Goal: Contribute content: Contribute content

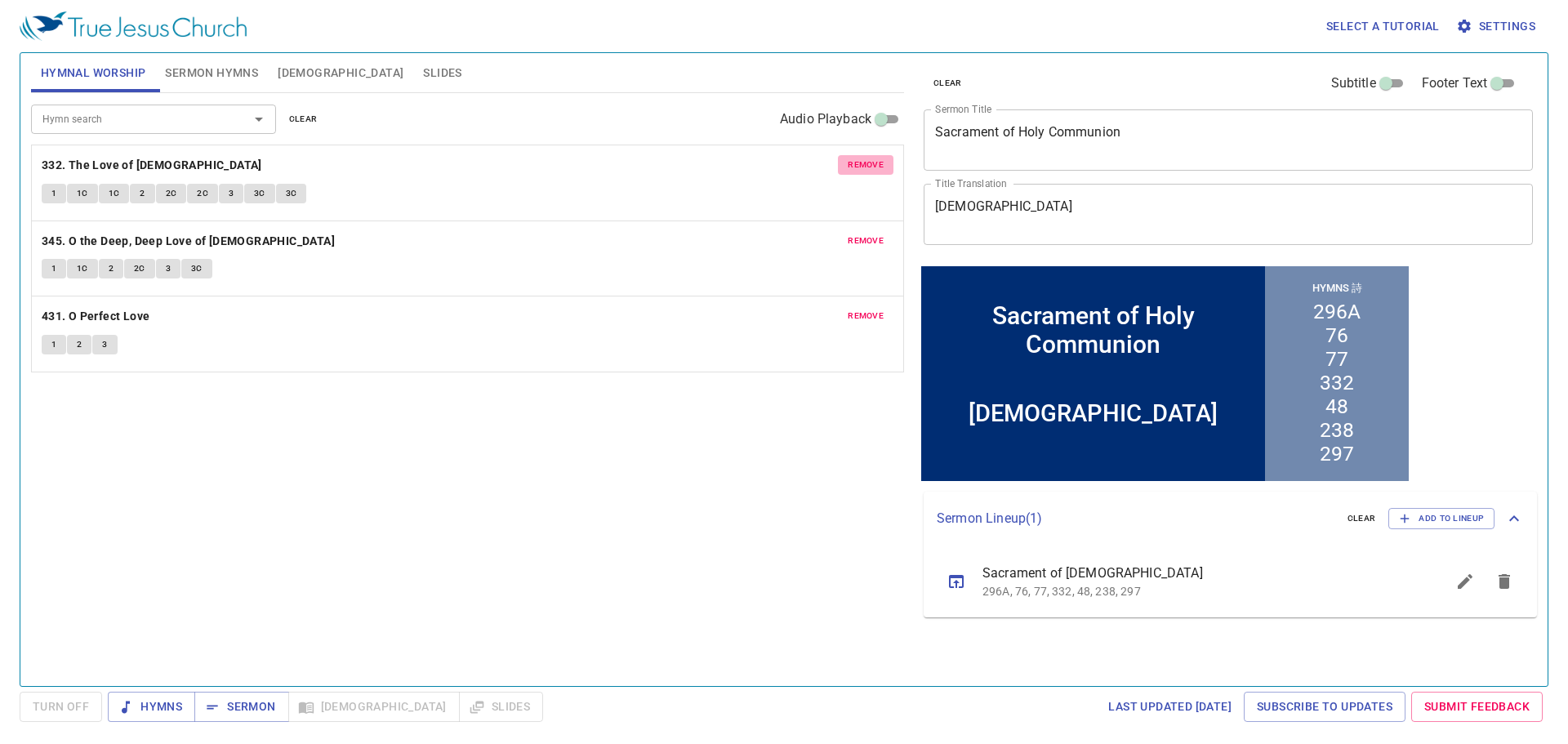
click at [879, 155] on button "remove" at bounding box center [866, 165] width 56 height 20
click at [879, 231] on button "remove" at bounding box center [866, 241] width 56 height 20
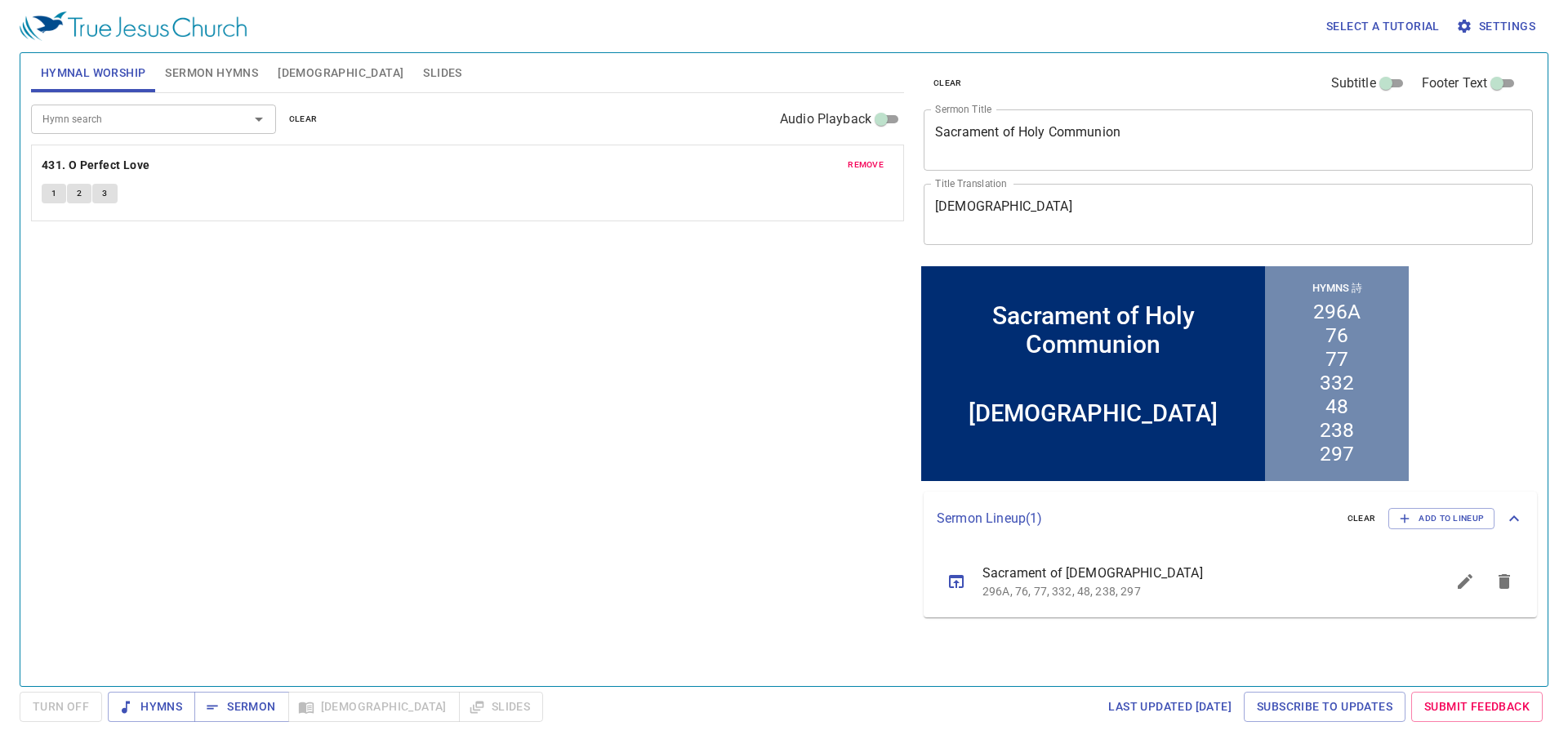
click at [879, 155] on button "remove" at bounding box center [866, 165] width 56 height 20
click at [87, 110] on input "Hymn search" at bounding box center [129, 118] width 187 height 19
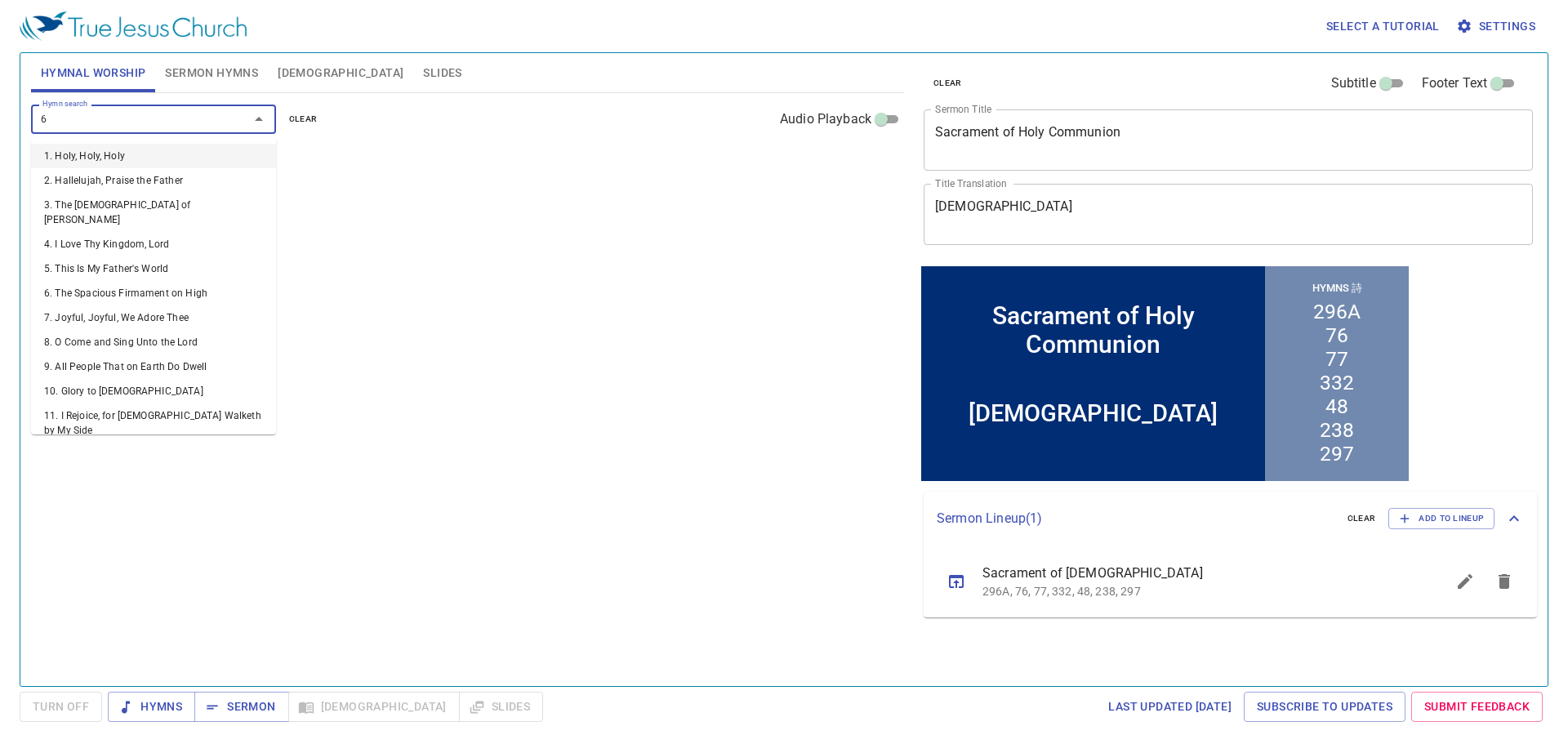
type input "65"
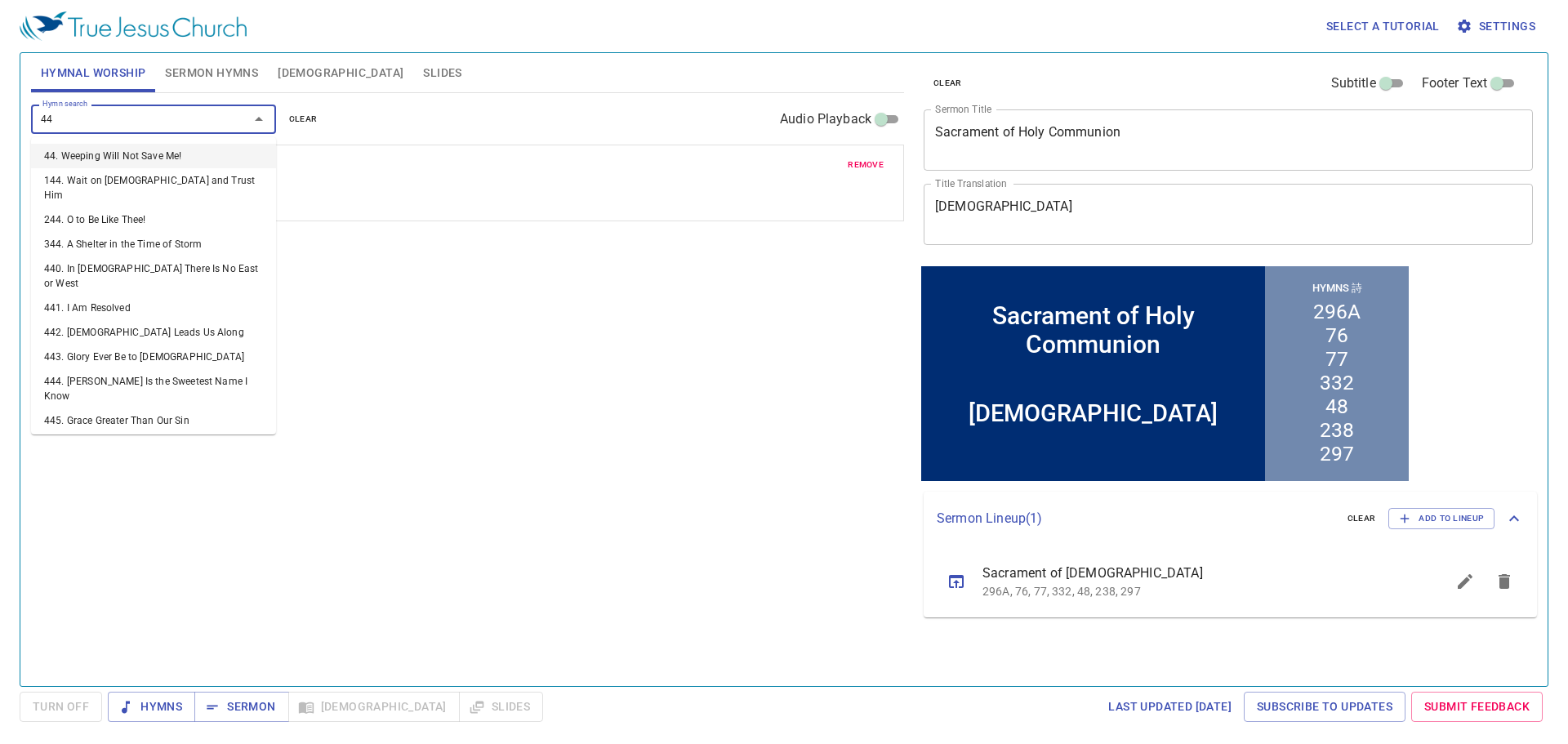
type input "441"
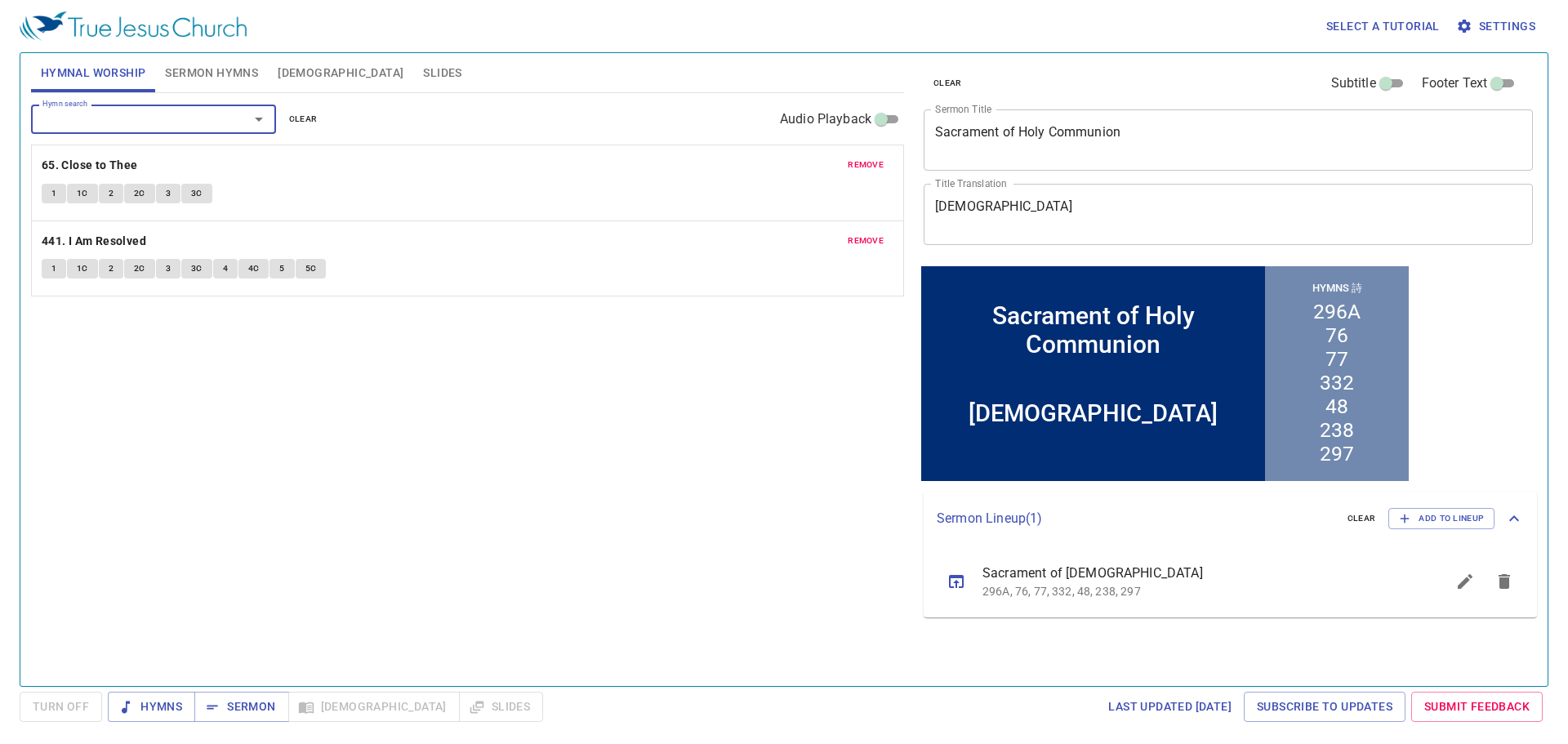
click at [148, 129] on div "Hymn search" at bounding box center [154, 118] width 245 height 29
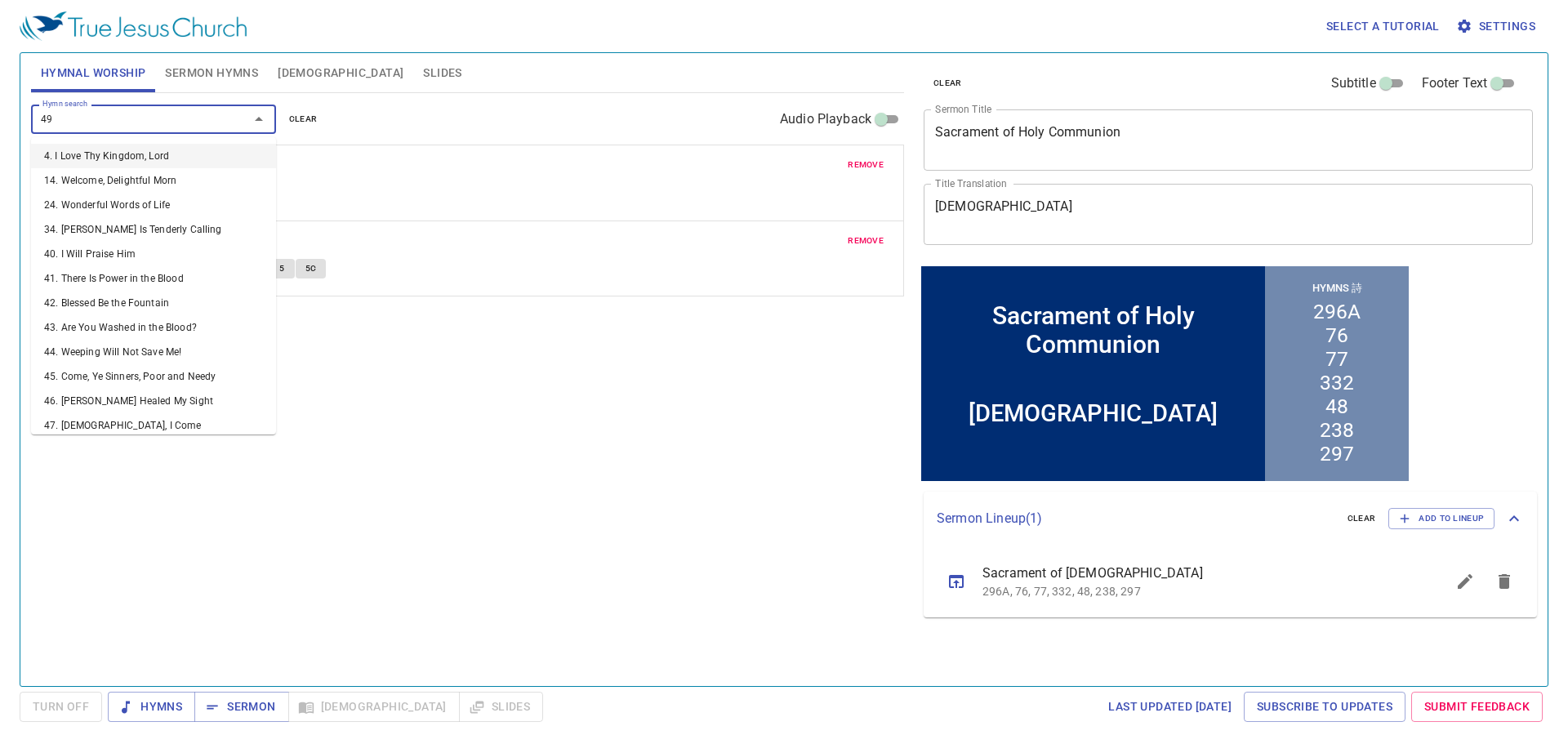
type input "492"
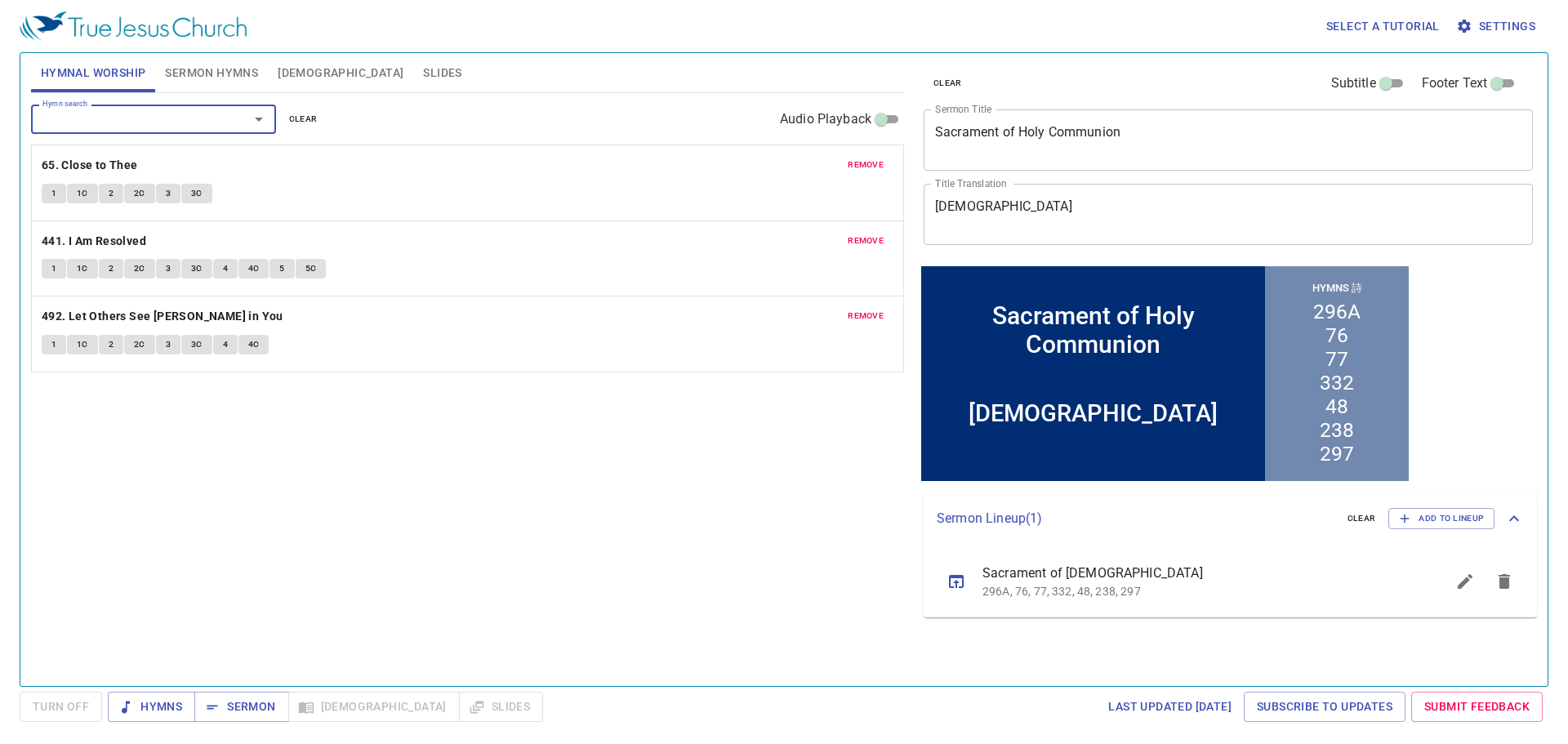
click at [181, 59] on button "Sermon Hymns" at bounding box center [212, 73] width 113 height 39
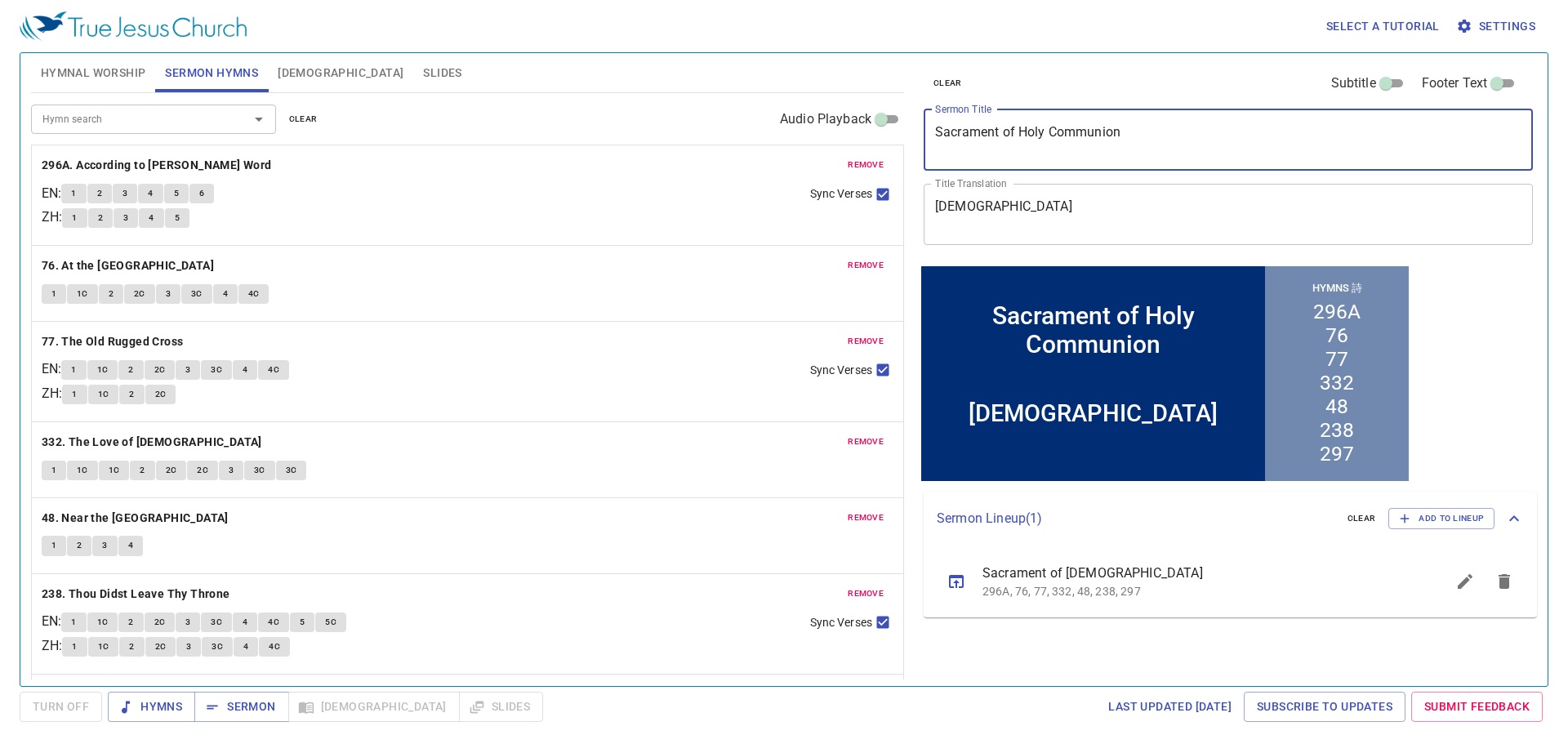
drag, startPoint x: 1147, startPoint y: 131, endPoint x: 986, endPoint y: 114, distance: 161.9
click at [986, 114] on div "Sacrament of Holy Communion x Sermon Title" at bounding box center [1229, 140] width 610 height 61
click at [1127, 131] on textarea "Sacrament of Holy Communion" at bounding box center [1228, 139] width 586 height 31
drag, startPoint x: 788, startPoint y: 93, endPoint x: 759, endPoint y: 93, distance: 29.0
click at [759, 93] on div "Hymnal Worship Sermon Hymns [DEMOGRAPHIC_DATA] Slides Hymn search Hymn search c…" at bounding box center [784, 363] width 1520 height 633
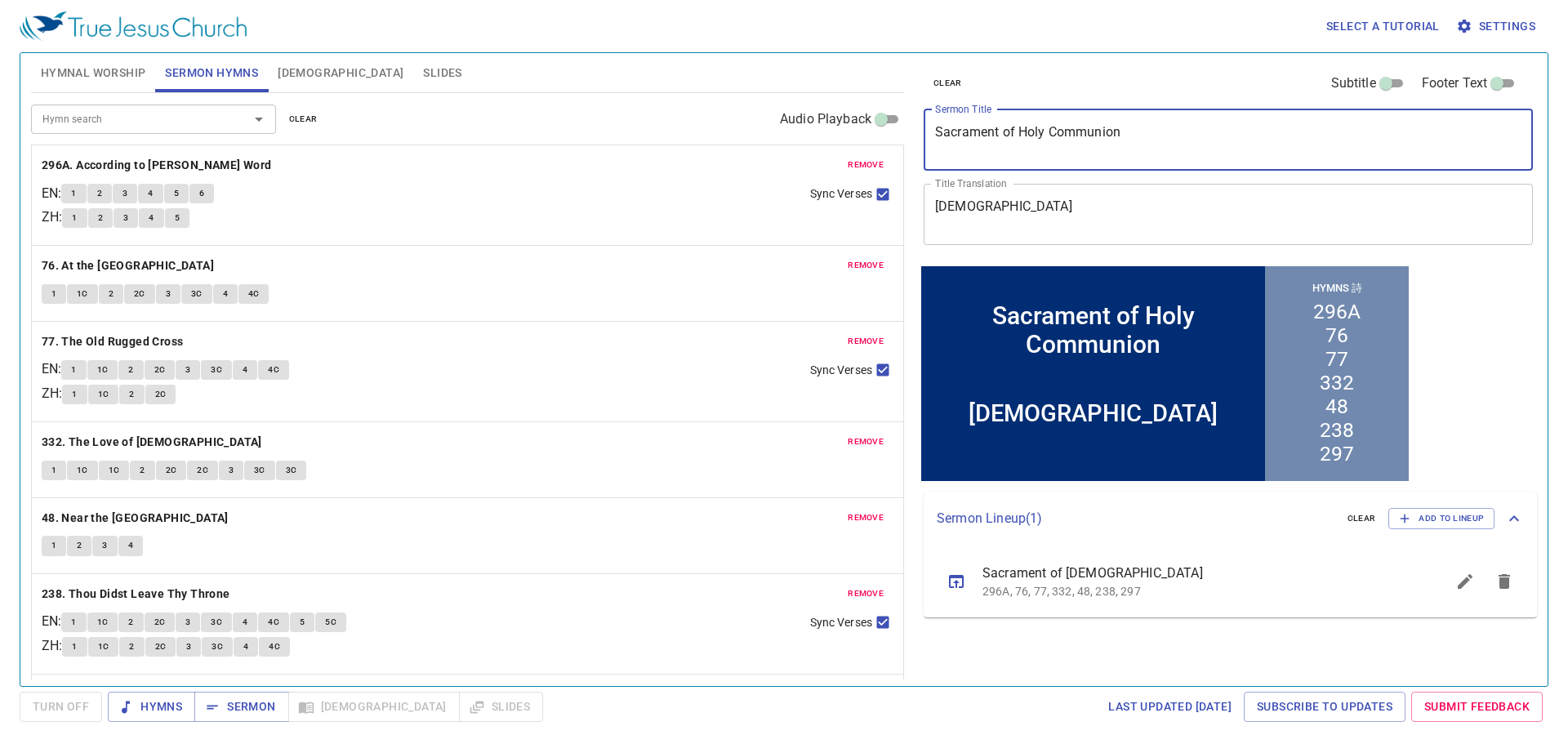
paste textarea "What Shall I Do, Lord? 主[PERSON_NAME]！我當作什麼？"
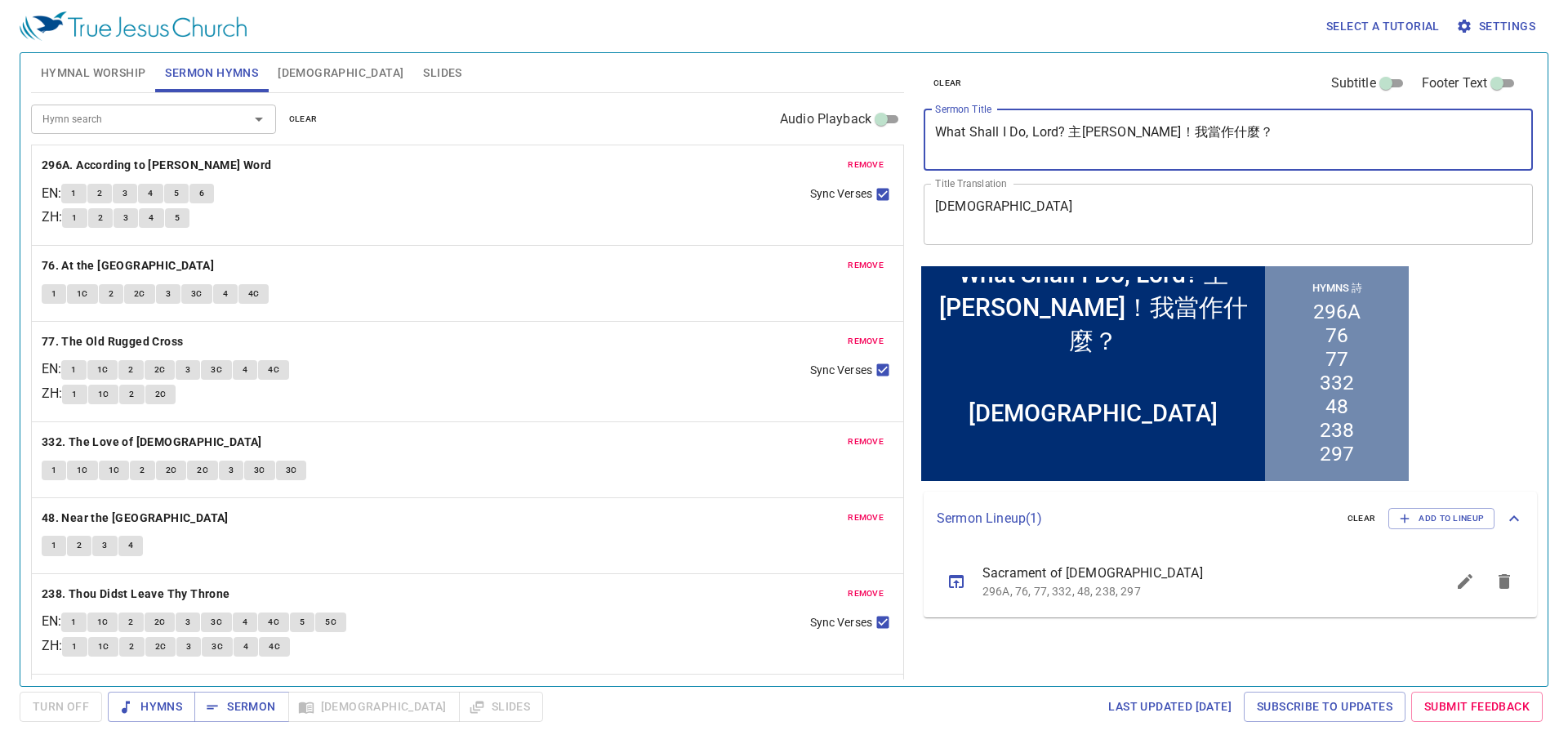
type textarea "What Shall I Do, Lord? 主[PERSON_NAME]！我當作什麼？"
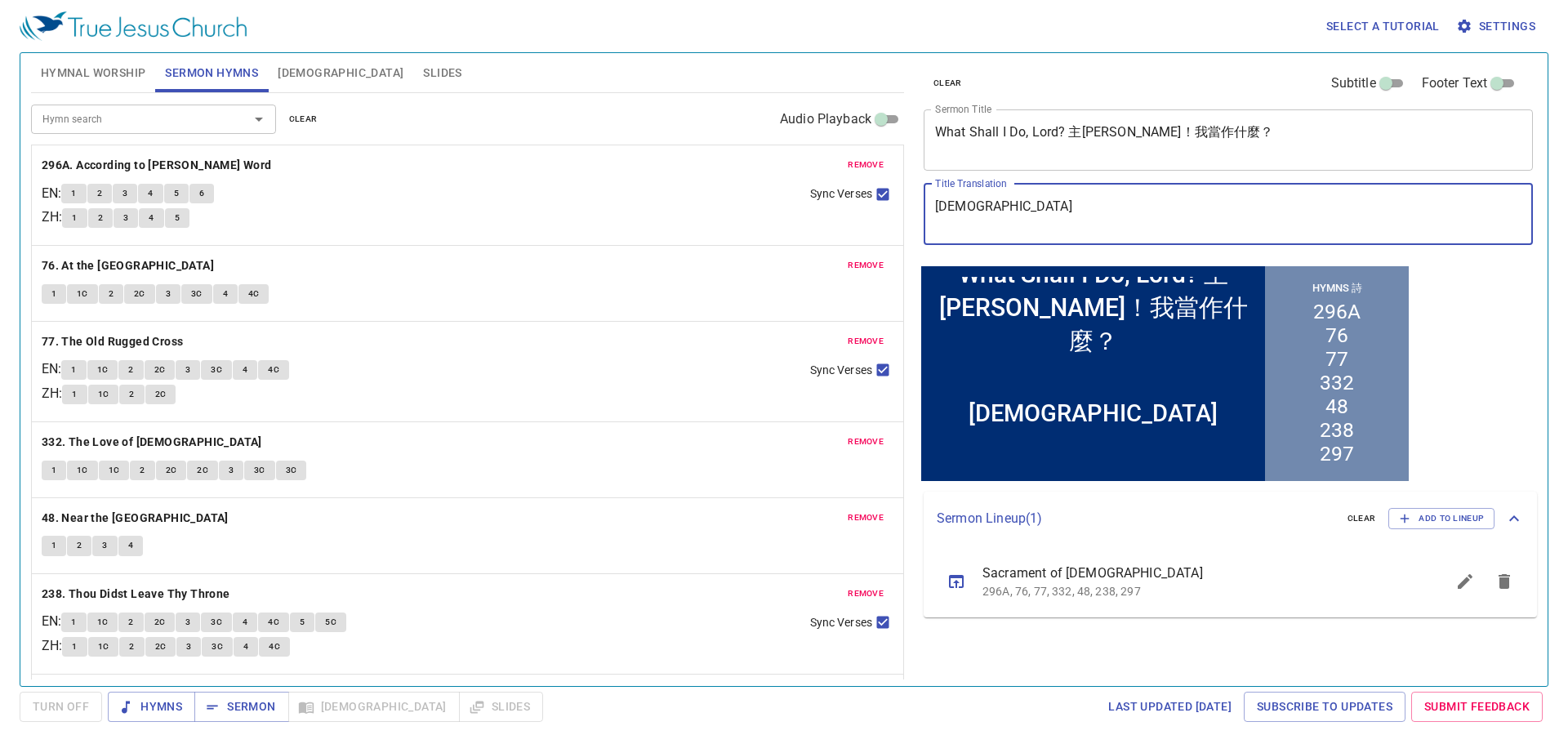
drag, startPoint x: 1034, startPoint y: 207, endPoint x: 864, endPoint y: 214, distance: 170.1
click at [864, 214] on div "Hymnal Worship Sermon Hymns [DEMOGRAPHIC_DATA] Slides Hymn search Hymn search c…" at bounding box center [784, 363] width 1520 height 633
drag, startPoint x: 1017, startPoint y: 229, endPoint x: 906, endPoint y: 182, distance: 120.5
click at [906, 182] on div "Hymnal Worship Sermon Hymns [DEMOGRAPHIC_DATA] Slides Hymn search Hymn search c…" at bounding box center [784, 363] width 1520 height 633
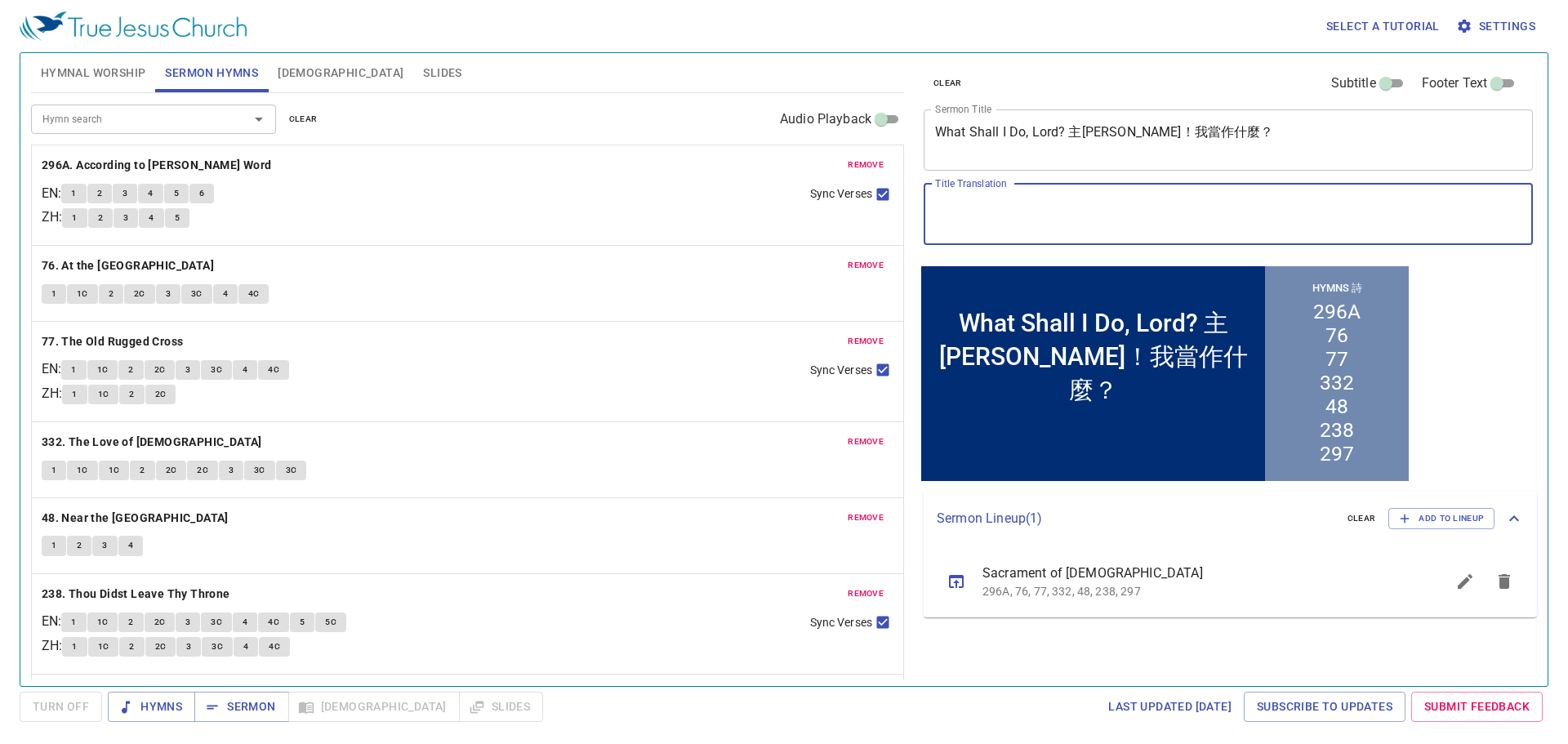
paste textarea "What Shall I Do, Lord? 主[PERSON_NAME]！我當作什麼？"
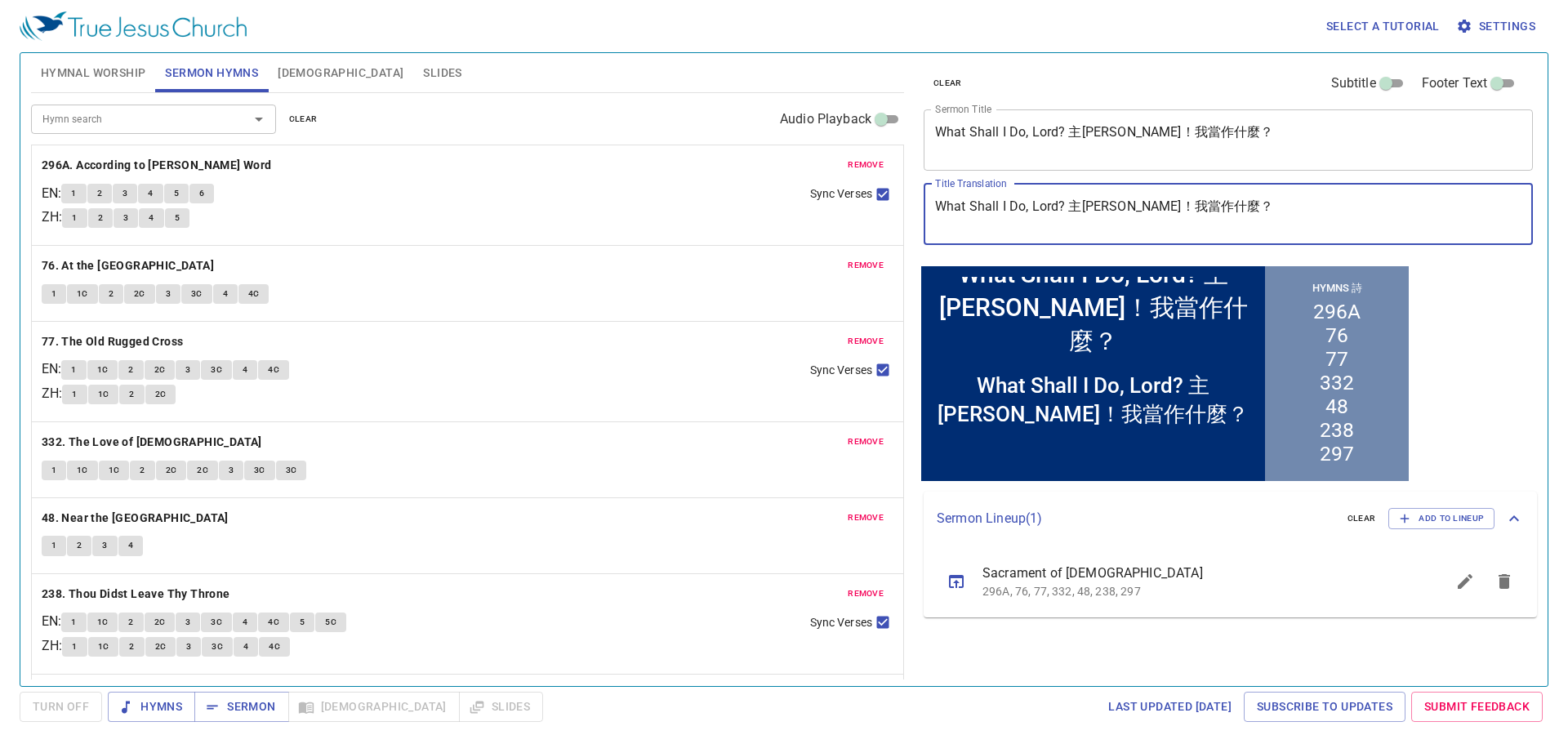
drag, startPoint x: 1065, startPoint y: 206, endPoint x: 848, endPoint y: 186, distance: 217.9
click at [848, 186] on div "Hymnal Worship Sermon Hymns [DEMOGRAPHIC_DATA] Slides Hymn search Hymn search c…" at bounding box center [784, 363] width 1520 height 633
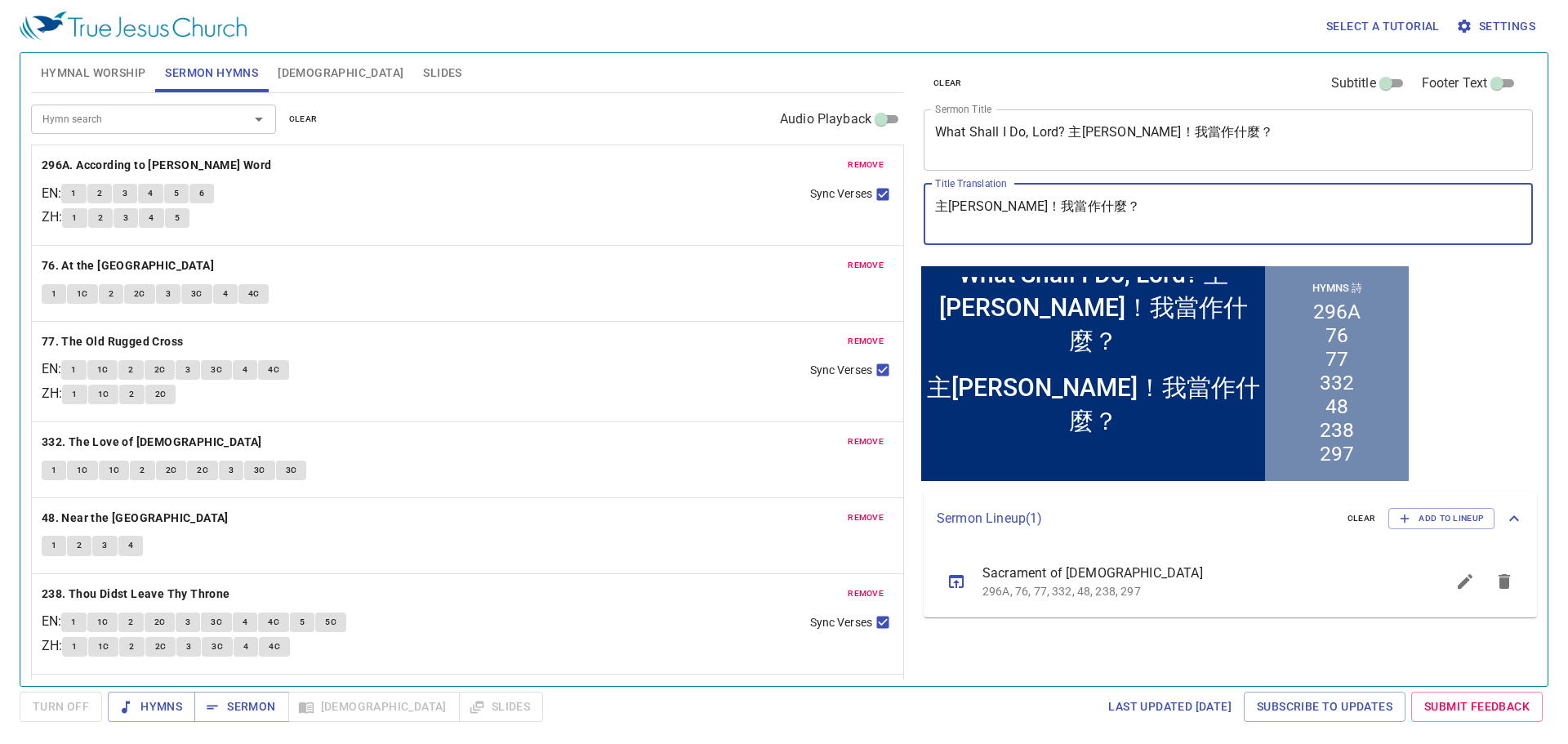
type textarea "主[PERSON_NAME]！我當作什麼？"
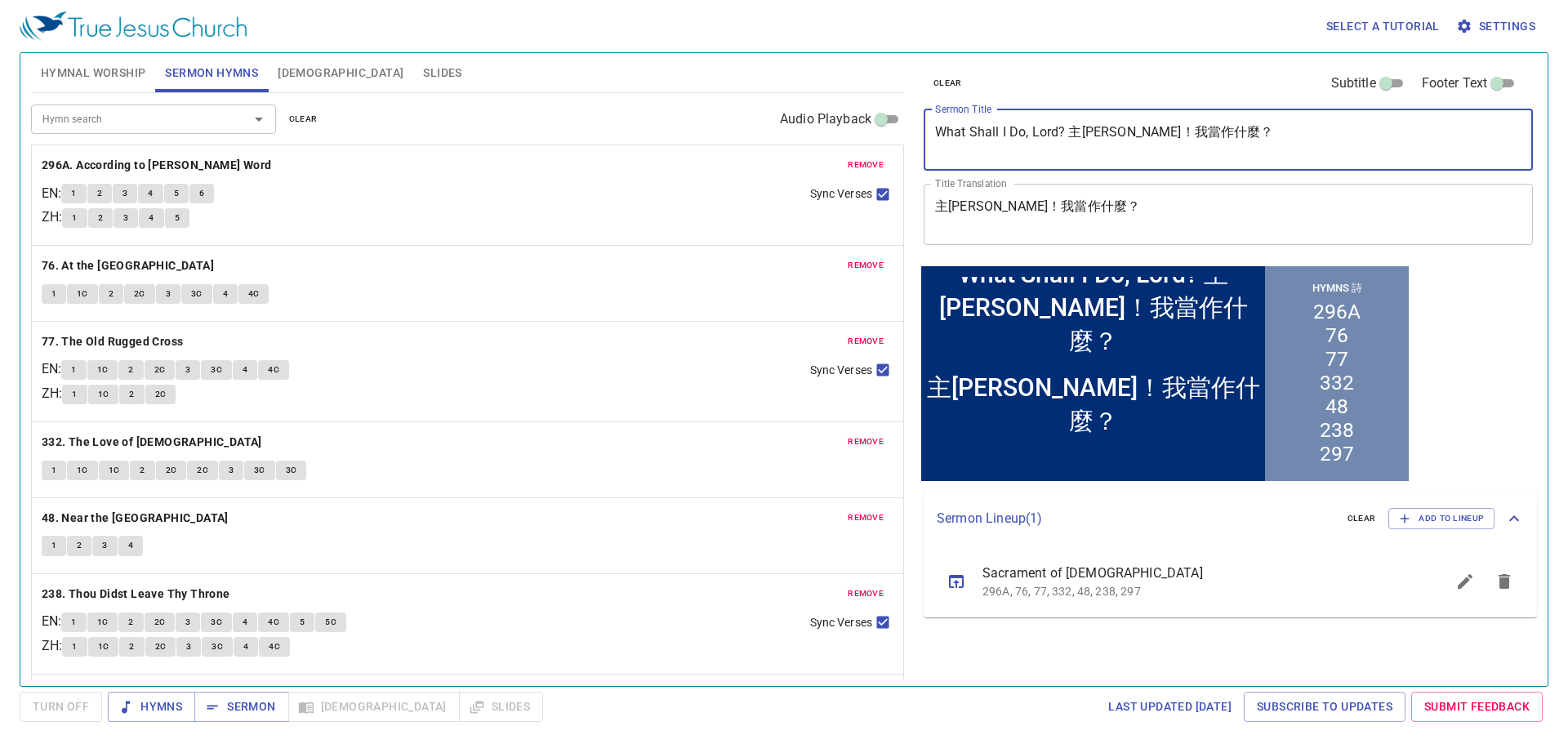
drag, startPoint x: 1062, startPoint y: 138, endPoint x: 1450, endPoint y: 181, distance: 390.4
click at [1450, 181] on div "clear Subtitle Footer Text Sermon Title What Shall I Do, Lord? 主[PERSON_NAME]！我…" at bounding box center [1227, 157] width 620 height 209
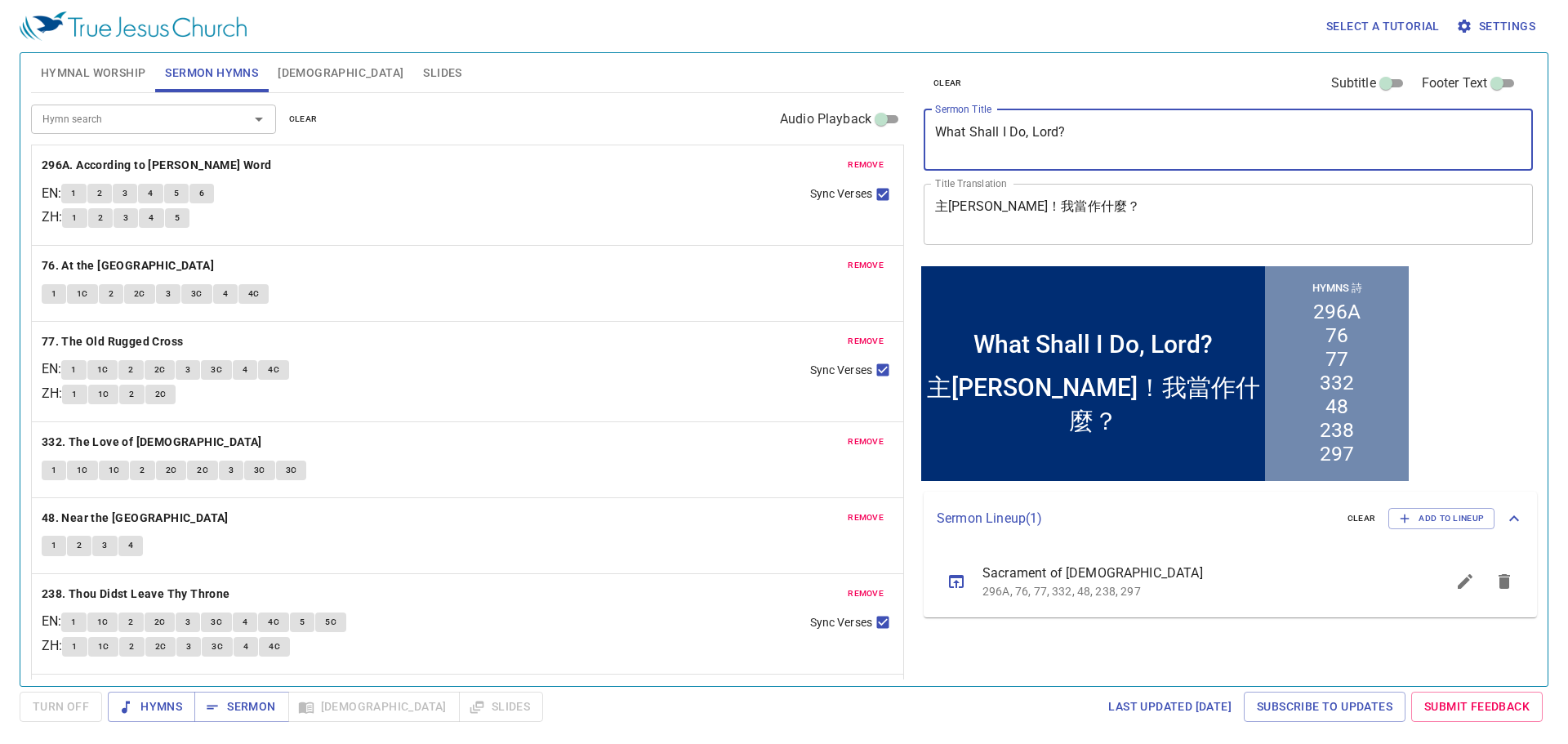
type textarea "What Shall I Do, Lord?"
click at [851, 158] on span "remove" at bounding box center [866, 165] width 36 height 14
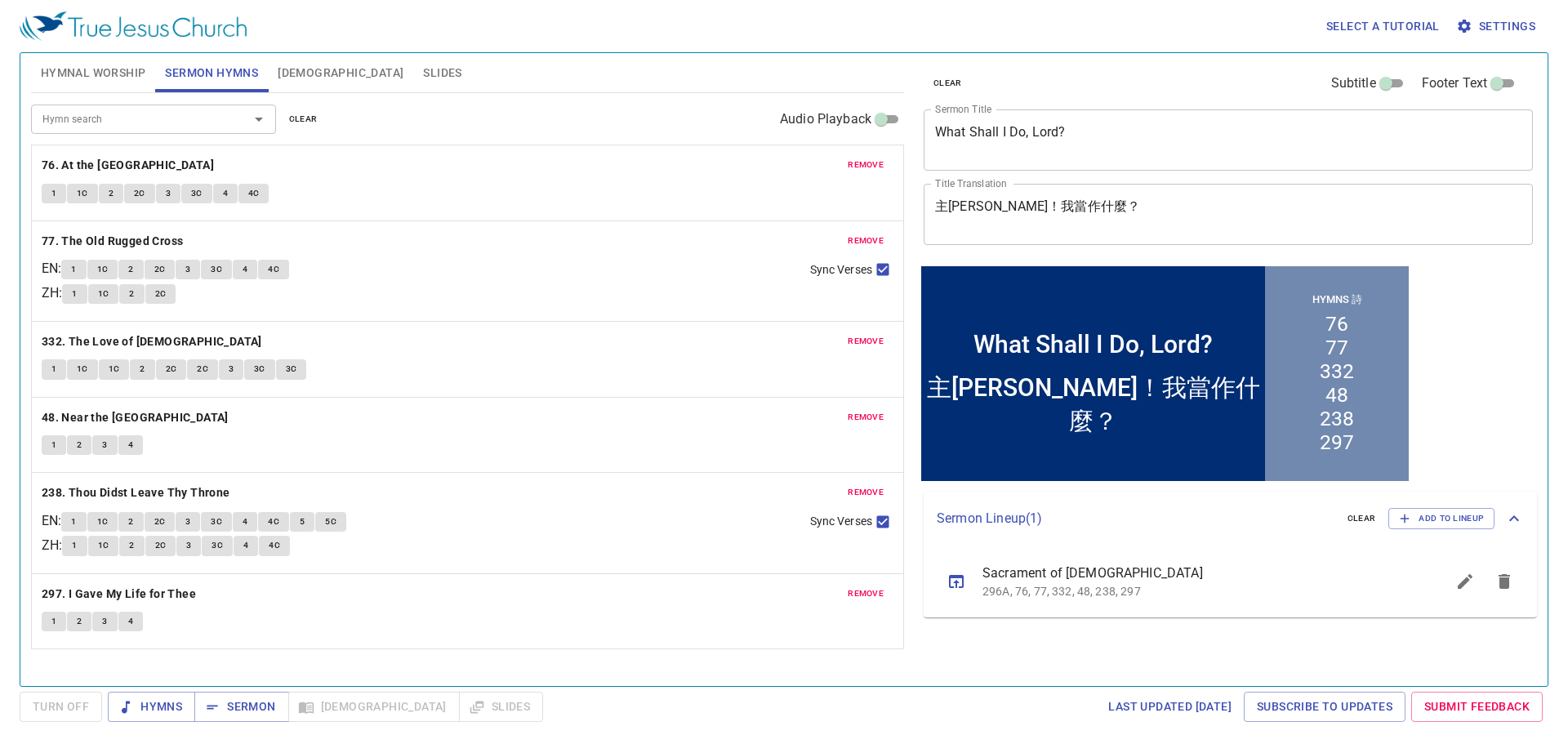
click at [851, 158] on span "remove" at bounding box center [866, 165] width 36 height 14
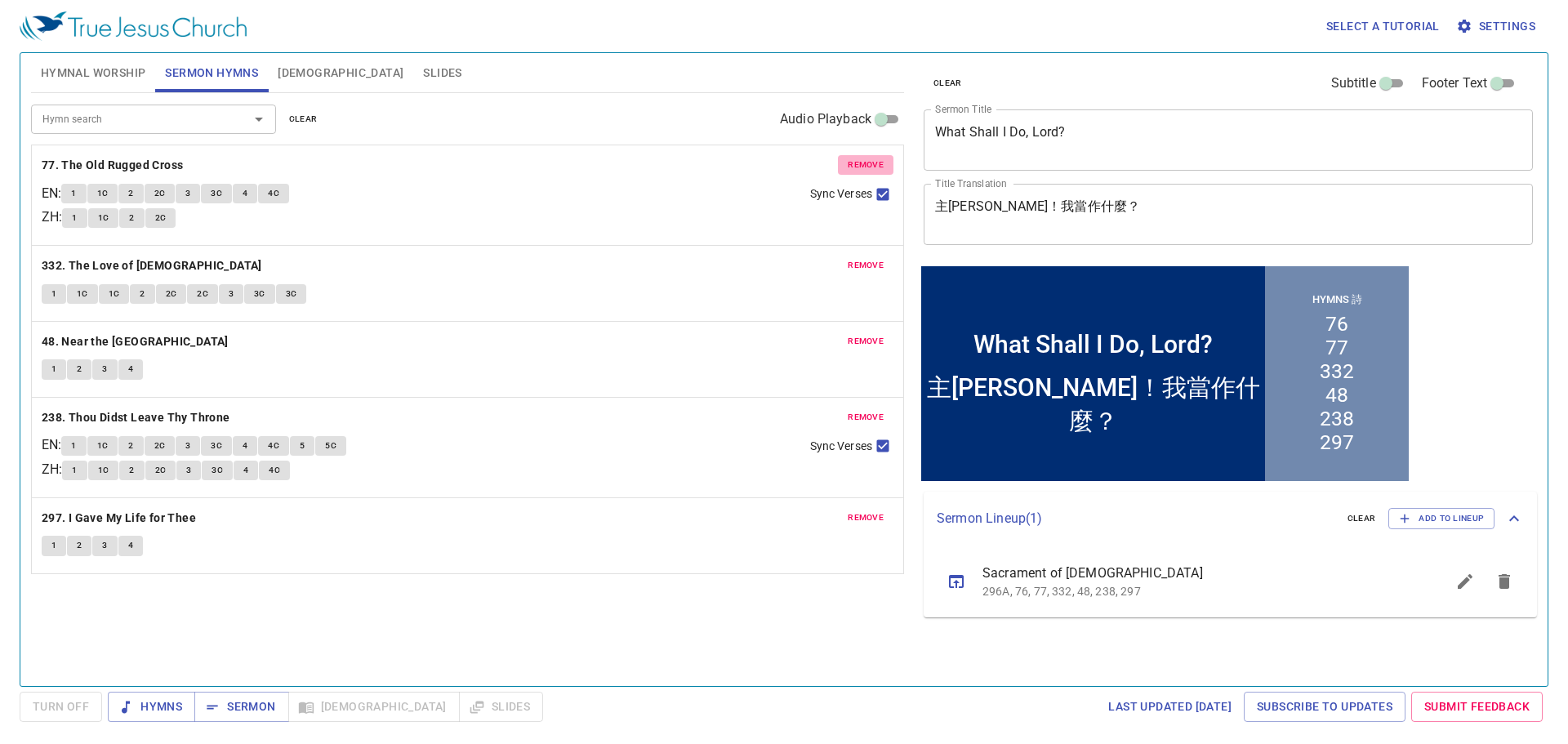
click at [851, 158] on span "remove" at bounding box center [866, 165] width 36 height 14
click at [851, 258] on span "remove" at bounding box center [866, 265] width 36 height 14
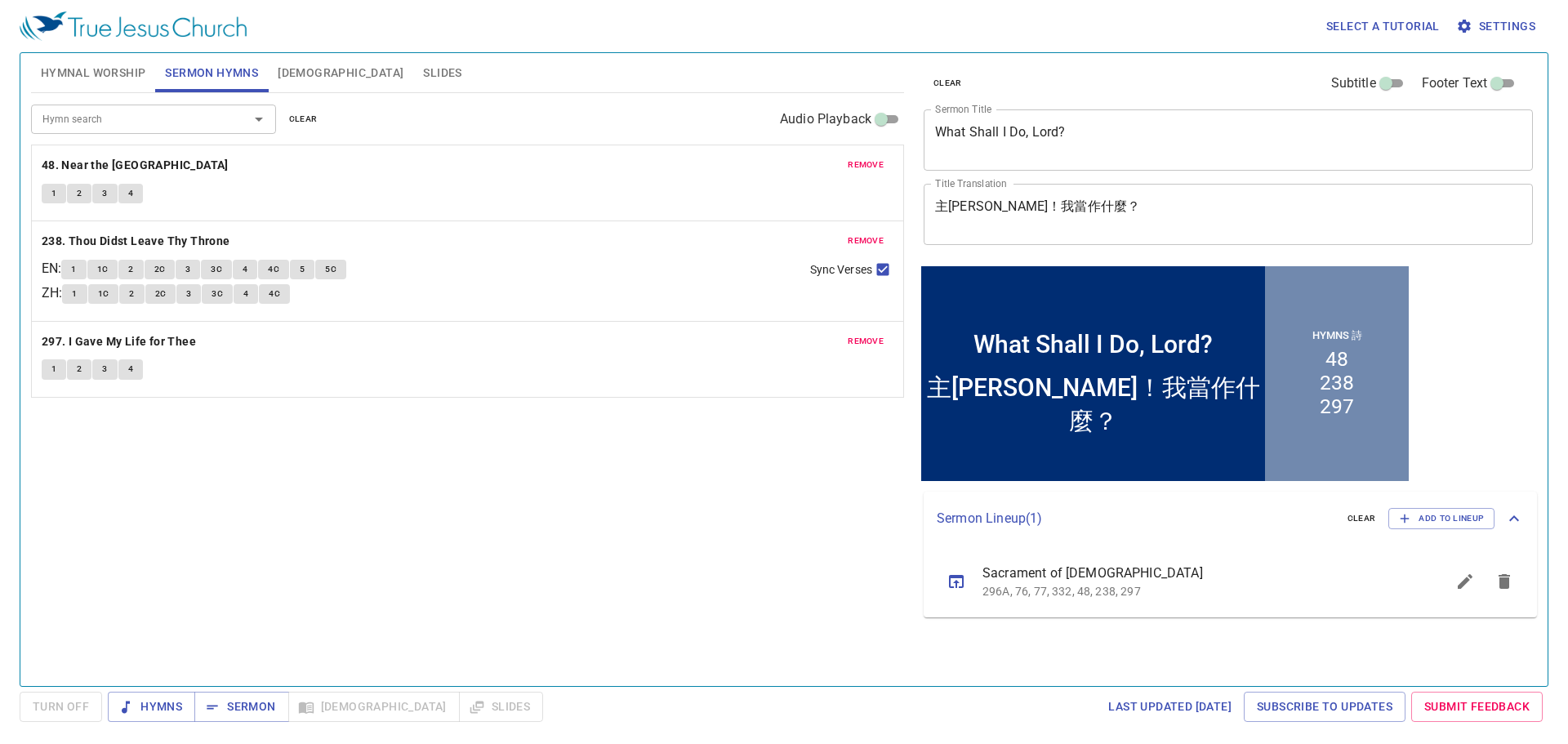
click at [851, 158] on span "remove" at bounding box center [866, 165] width 36 height 14
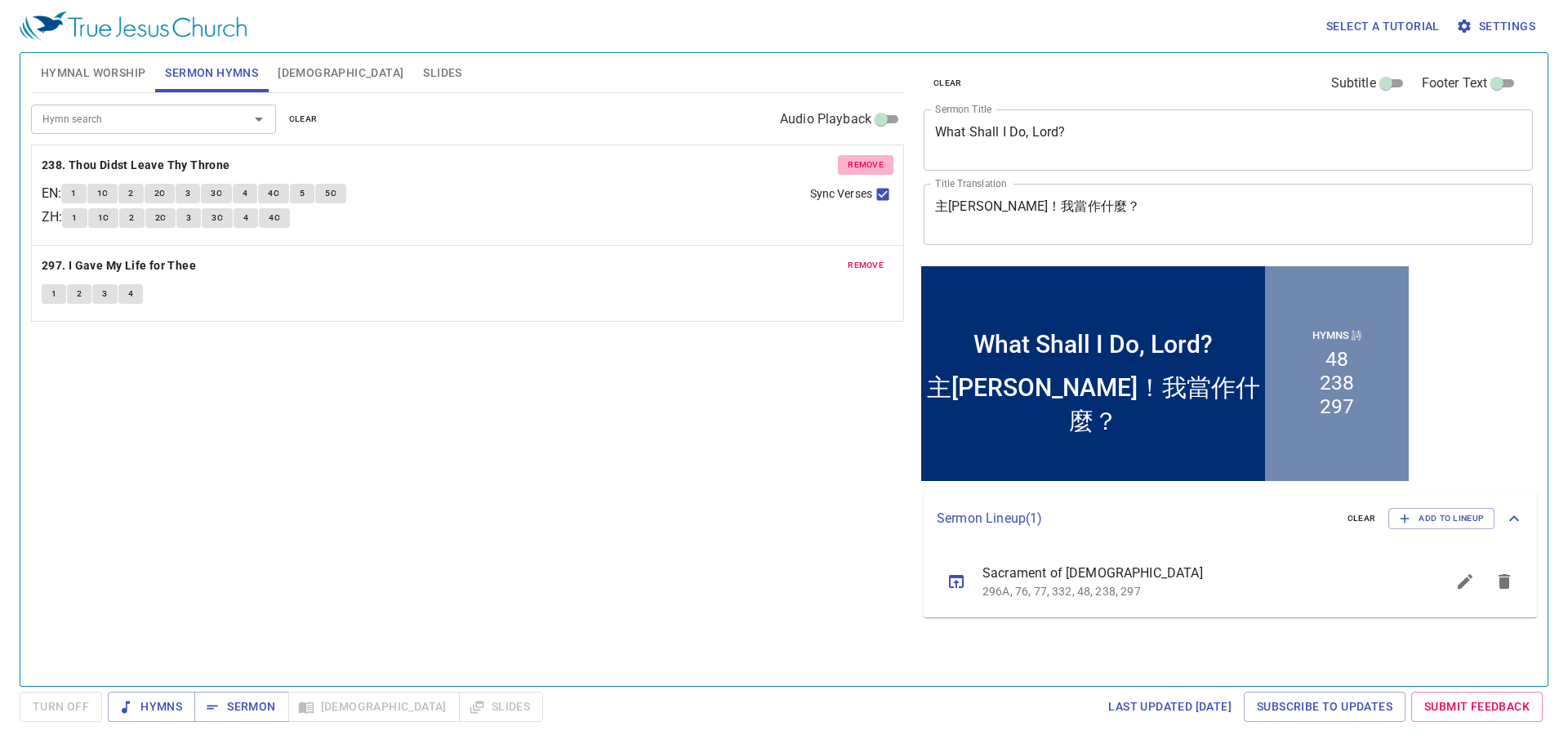
click at [851, 158] on span "remove" at bounding box center [866, 165] width 36 height 14
click at [851, 258] on span "remove" at bounding box center [866, 265] width 36 height 14
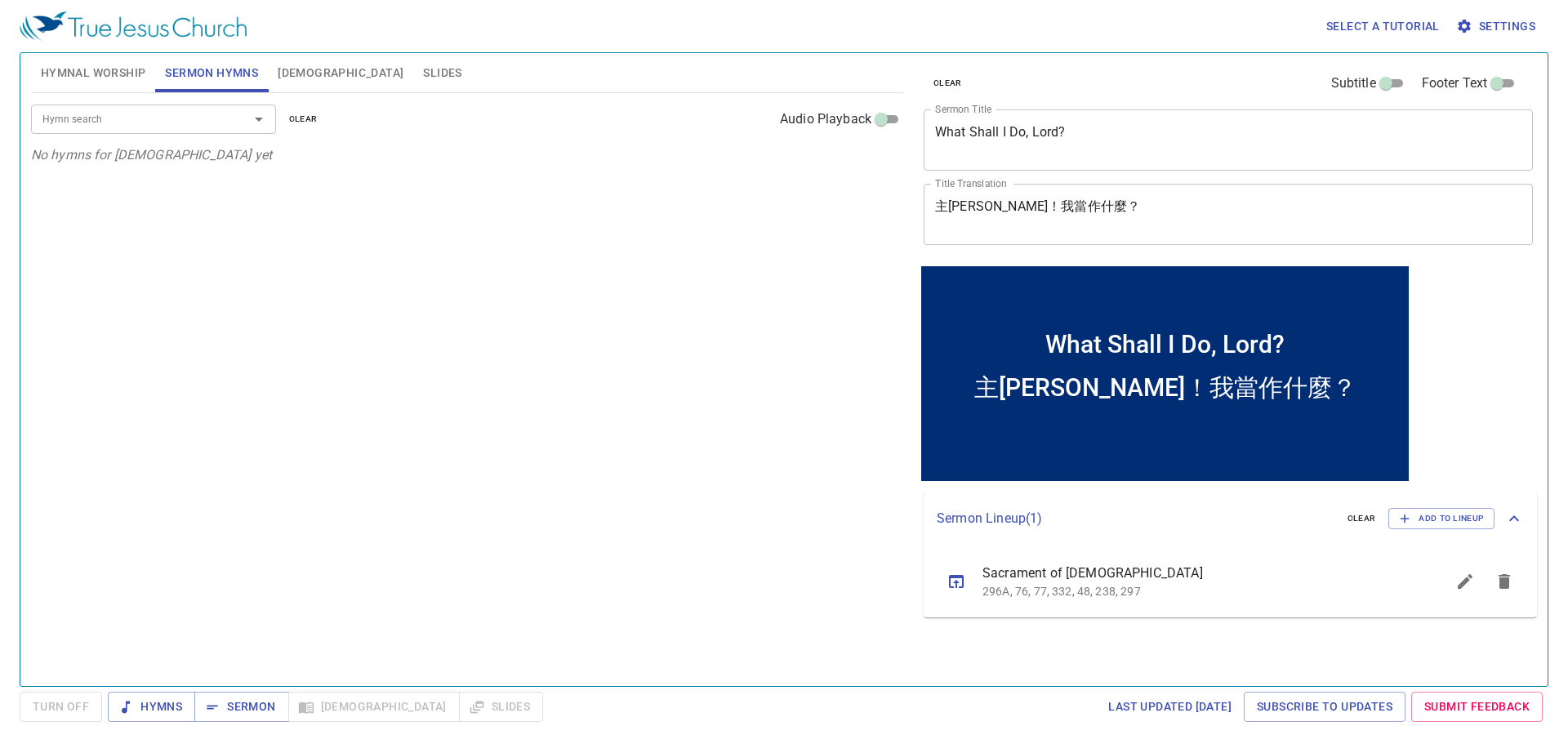
click at [184, 115] on input "Hymn search" at bounding box center [129, 118] width 187 height 19
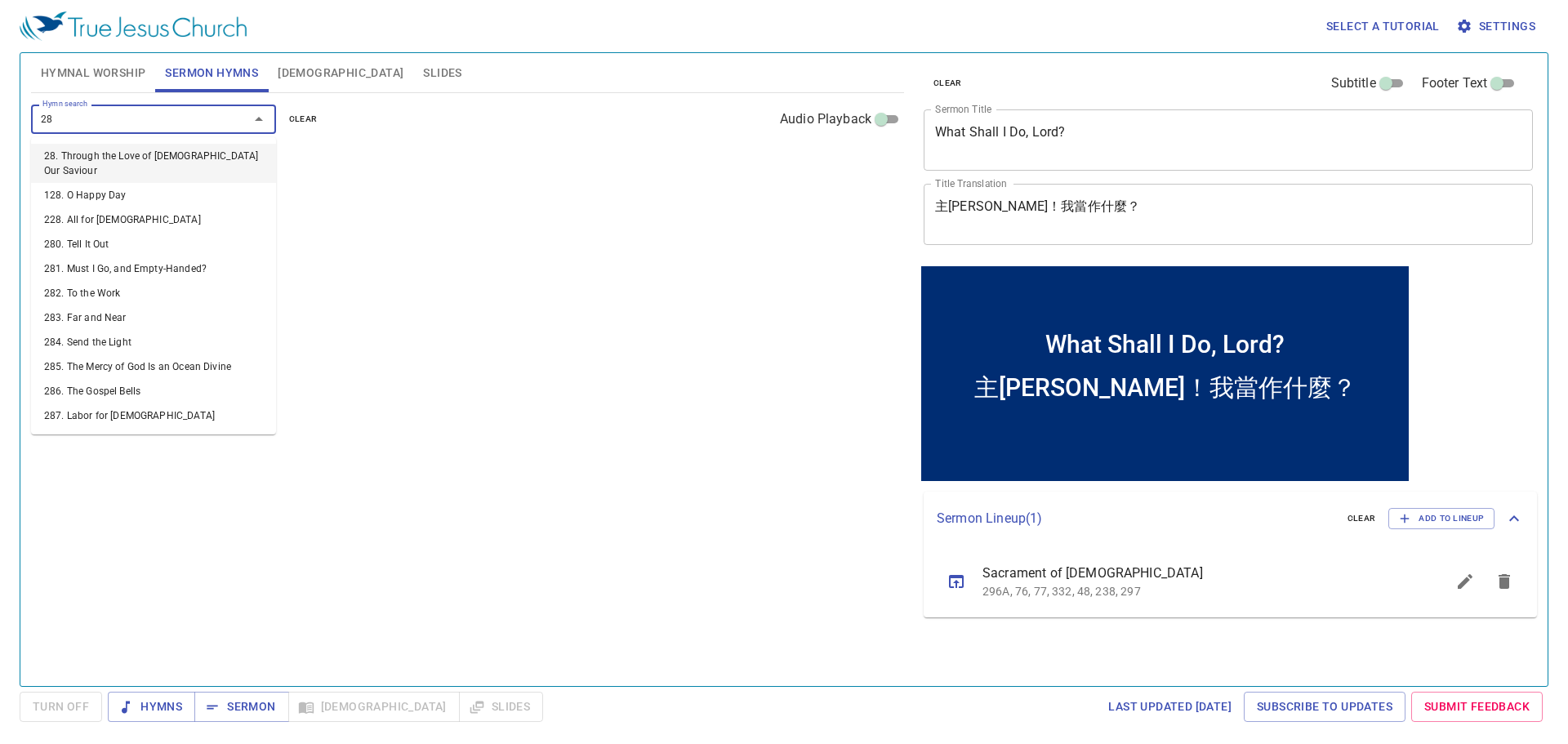
type input "288"
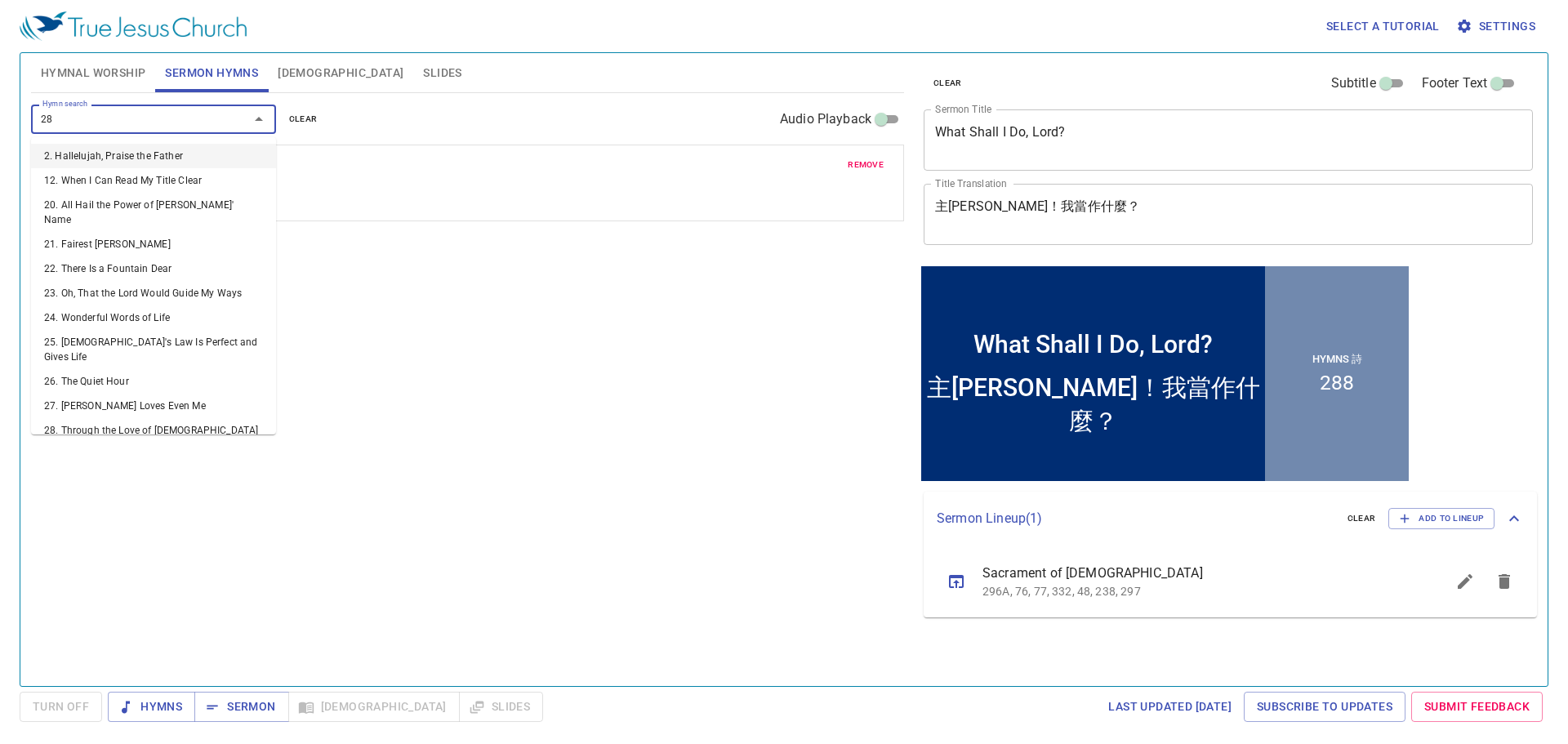
type input "282"
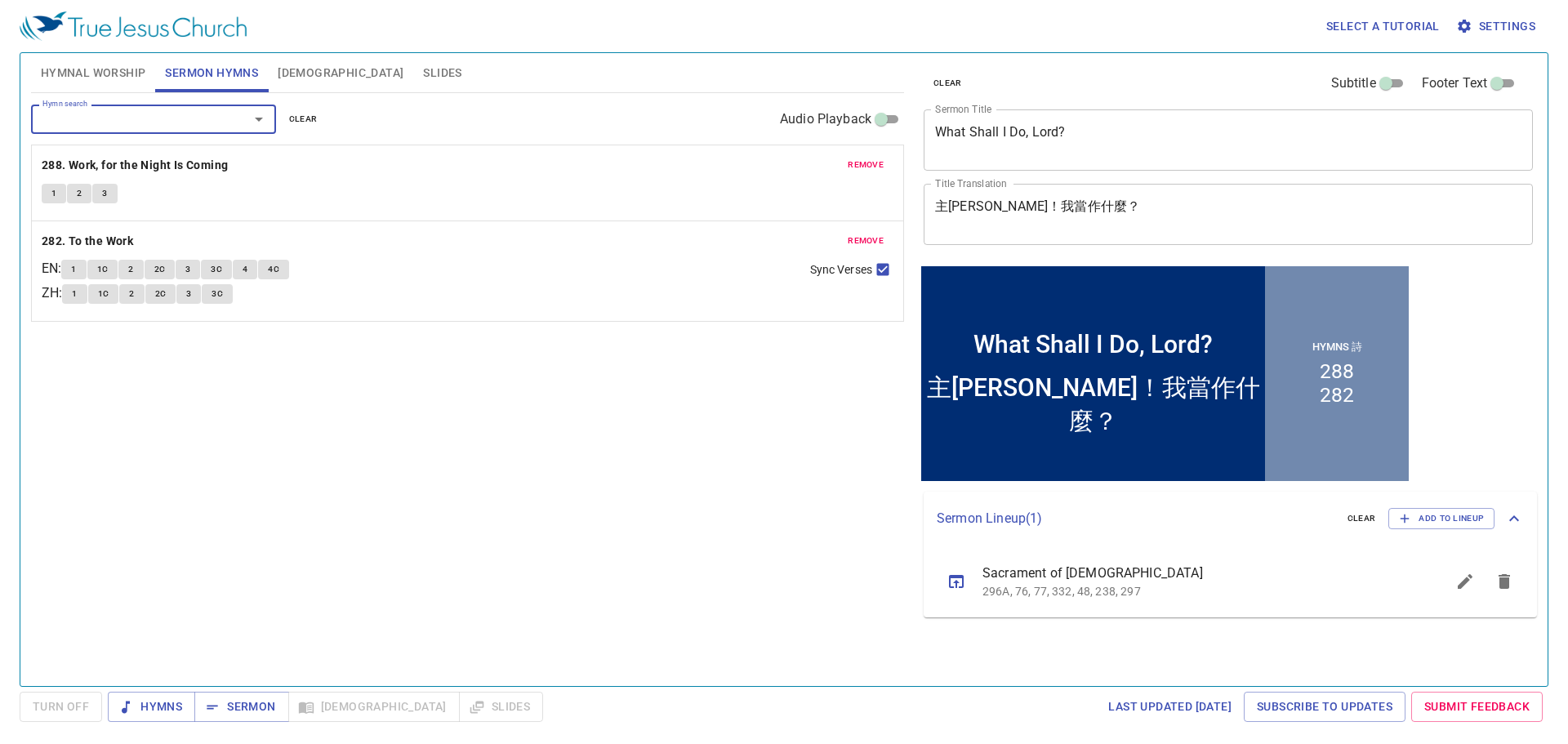
click at [780, 481] on div "Hymn search Hymn search clear Audio Playback remove 288. Work, for the Night Is…" at bounding box center [468, 382] width 873 height 579
click at [176, 708] on span "Hymns" at bounding box center [152, 706] width 61 height 21
click at [128, 81] on span "Hymnal Worship" at bounding box center [92, 73] width 105 height 21
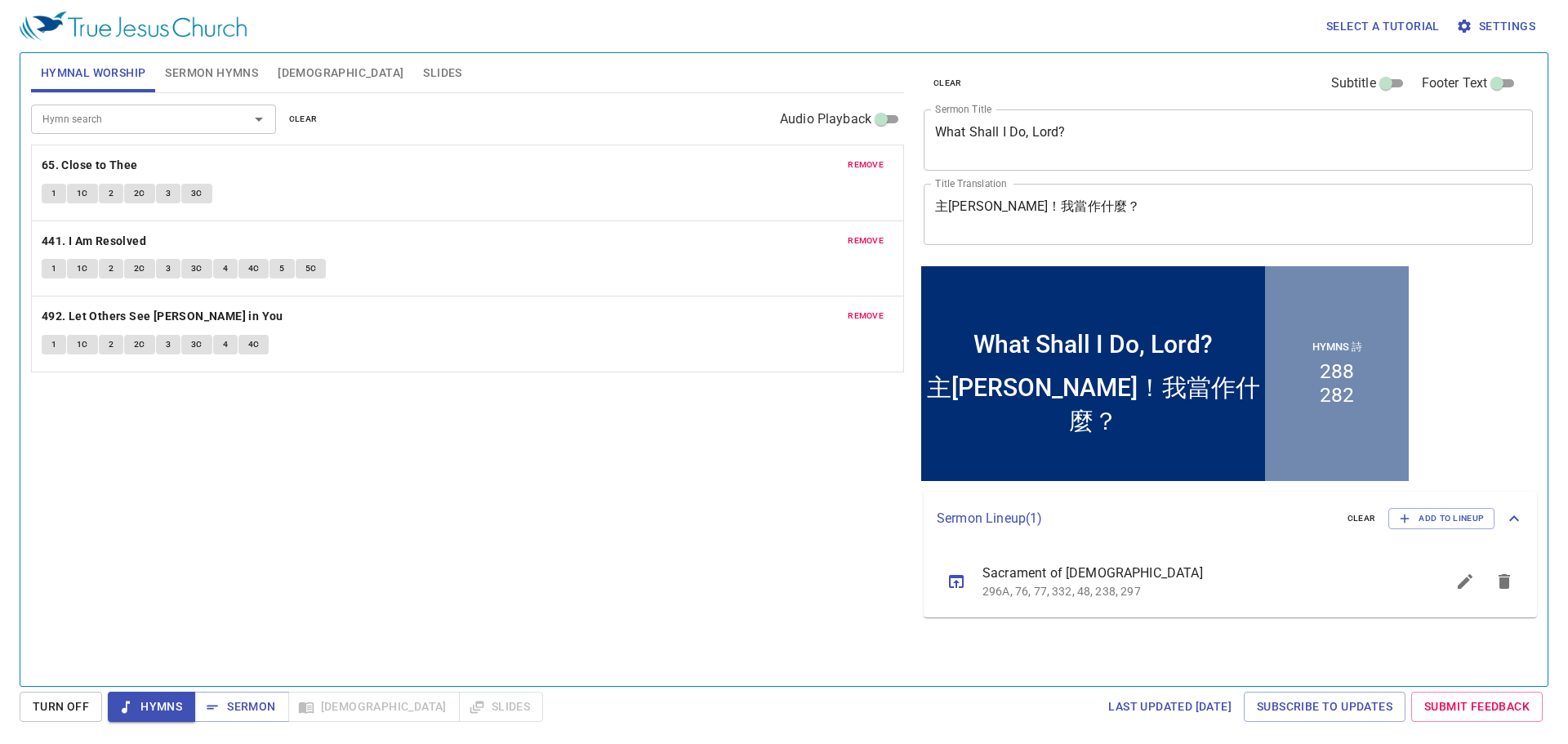
click at [531, 442] on div "Hymn search Hymn search clear Audio Playback remove 65. Close to Thee 1 1C 2 2C…" at bounding box center [468, 382] width 873 height 579
click at [637, 565] on div "Hymn search Hymn search clear Audio Playback remove 65. Close to Thee 1 1C 2 2C…" at bounding box center [468, 382] width 873 height 579
click at [102, 171] on b "65. Close to Thee" at bounding box center [89, 165] width 96 height 21
click at [53, 197] on span "1" at bounding box center [53, 193] width 4 height 14
click at [79, 193] on span "1C" at bounding box center [83, 193] width 12 height 14
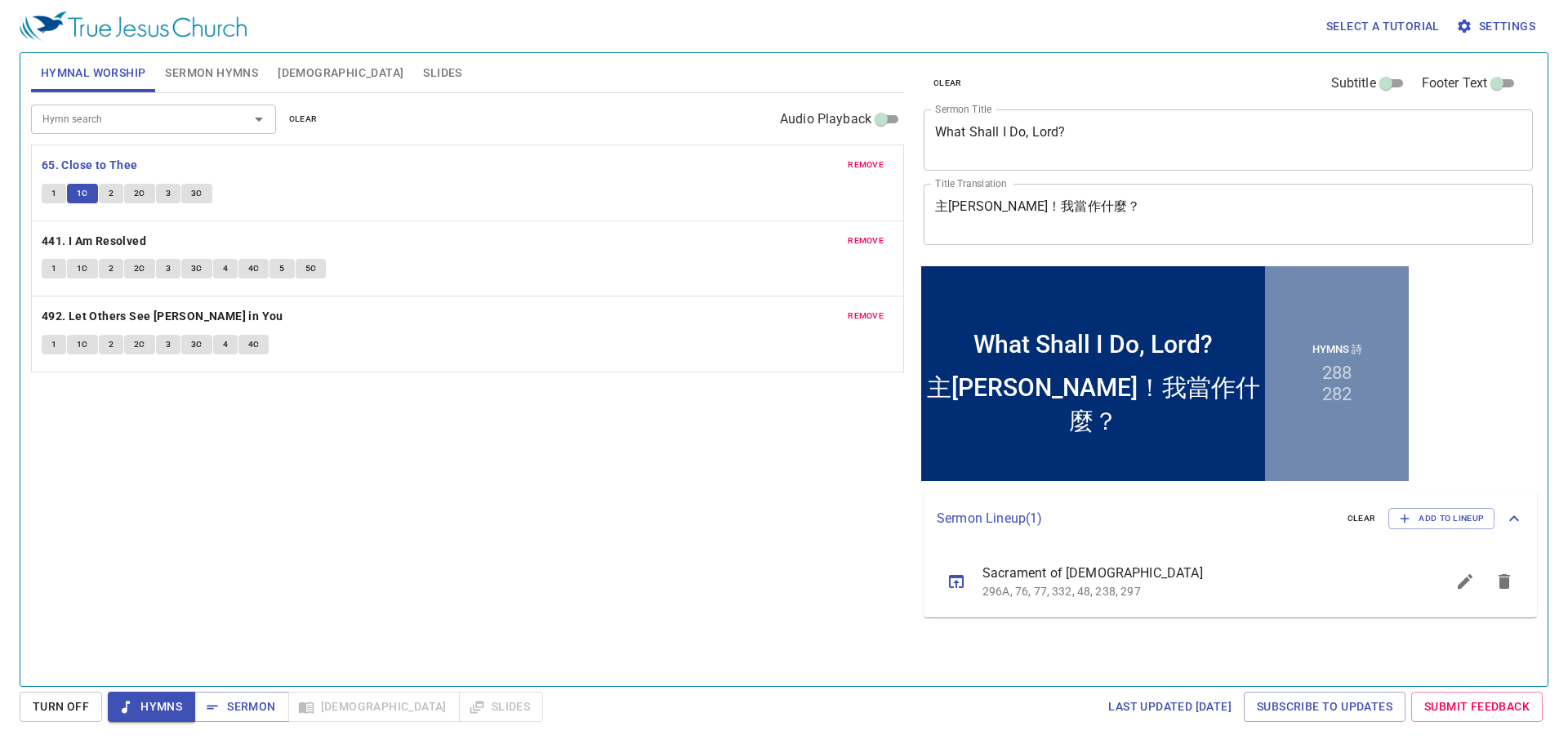
click at [114, 196] on button "2" at bounding box center [110, 194] width 24 height 20
click at [137, 192] on span "2C" at bounding box center [139, 193] width 12 height 14
click at [171, 194] on button "3" at bounding box center [168, 194] width 24 height 20
click at [201, 194] on span "3C" at bounding box center [197, 193] width 12 height 14
click at [55, 241] on b "441. I Am Resolved" at bounding box center [93, 241] width 104 height 21
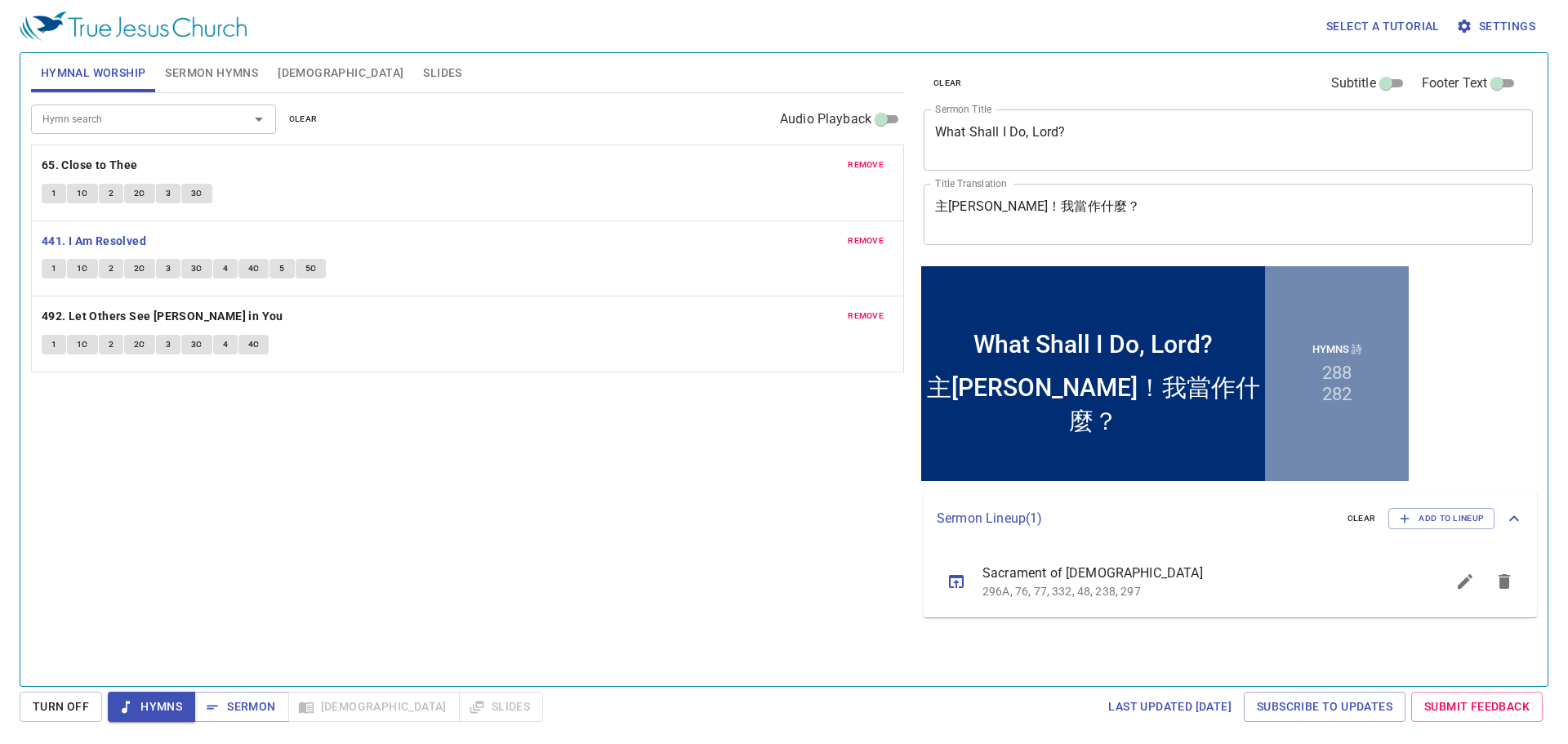
click at [48, 266] on button "1" at bounding box center [53, 268] width 24 height 20
click at [75, 268] on button "1C" at bounding box center [83, 268] width 31 height 20
click at [113, 266] on span "2" at bounding box center [110, 268] width 4 height 14
click at [137, 266] on span "2C" at bounding box center [139, 268] width 12 height 14
click at [166, 266] on span "3" at bounding box center [168, 268] width 4 height 14
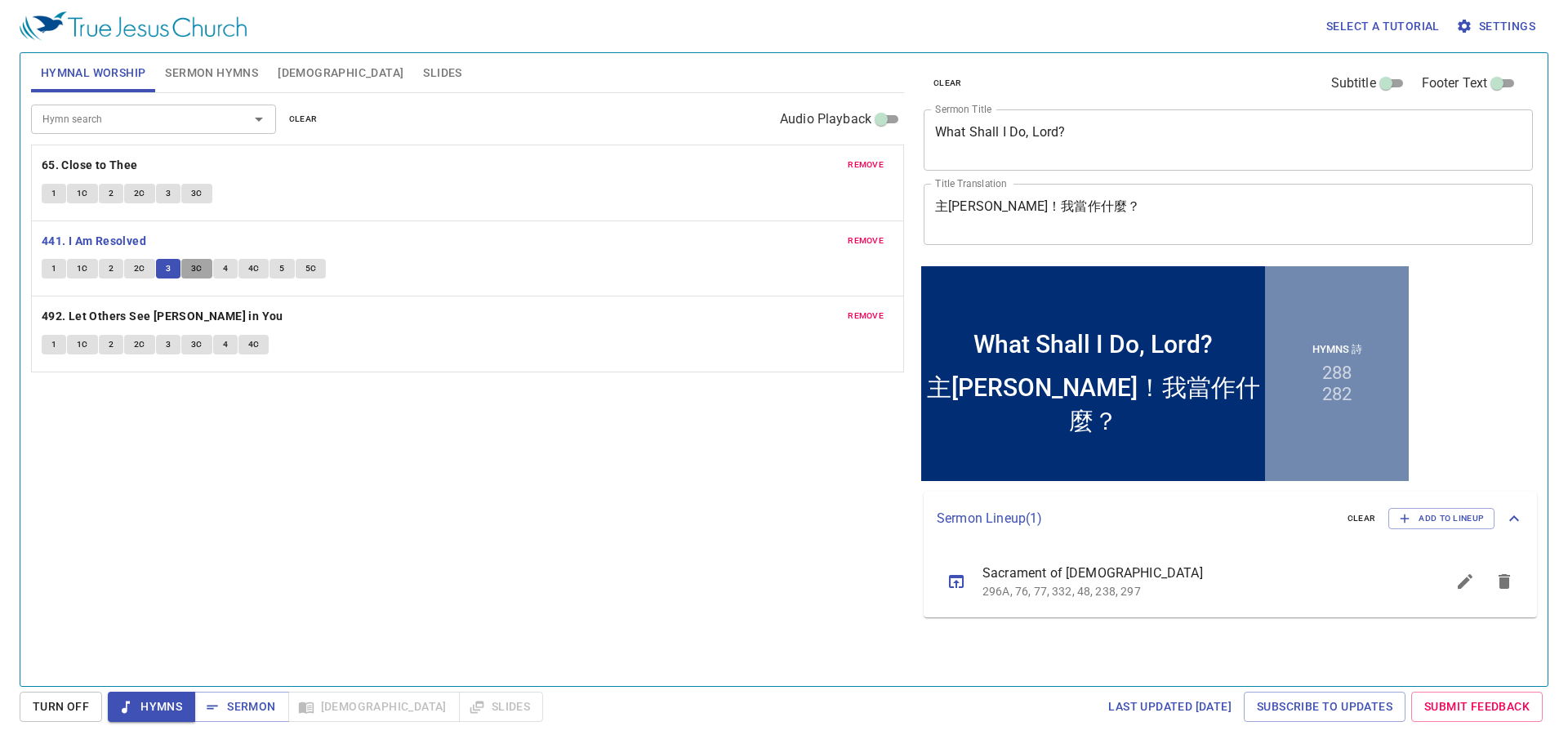
click at [192, 267] on span "3C" at bounding box center [197, 268] width 12 height 14
click at [223, 260] on button "4" at bounding box center [225, 268] width 24 height 20
click at [259, 267] on button "4C" at bounding box center [254, 268] width 31 height 20
click at [276, 267] on button "5" at bounding box center [281, 268] width 24 height 20
click at [312, 263] on span "5C" at bounding box center [311, 268] width 12 height 14
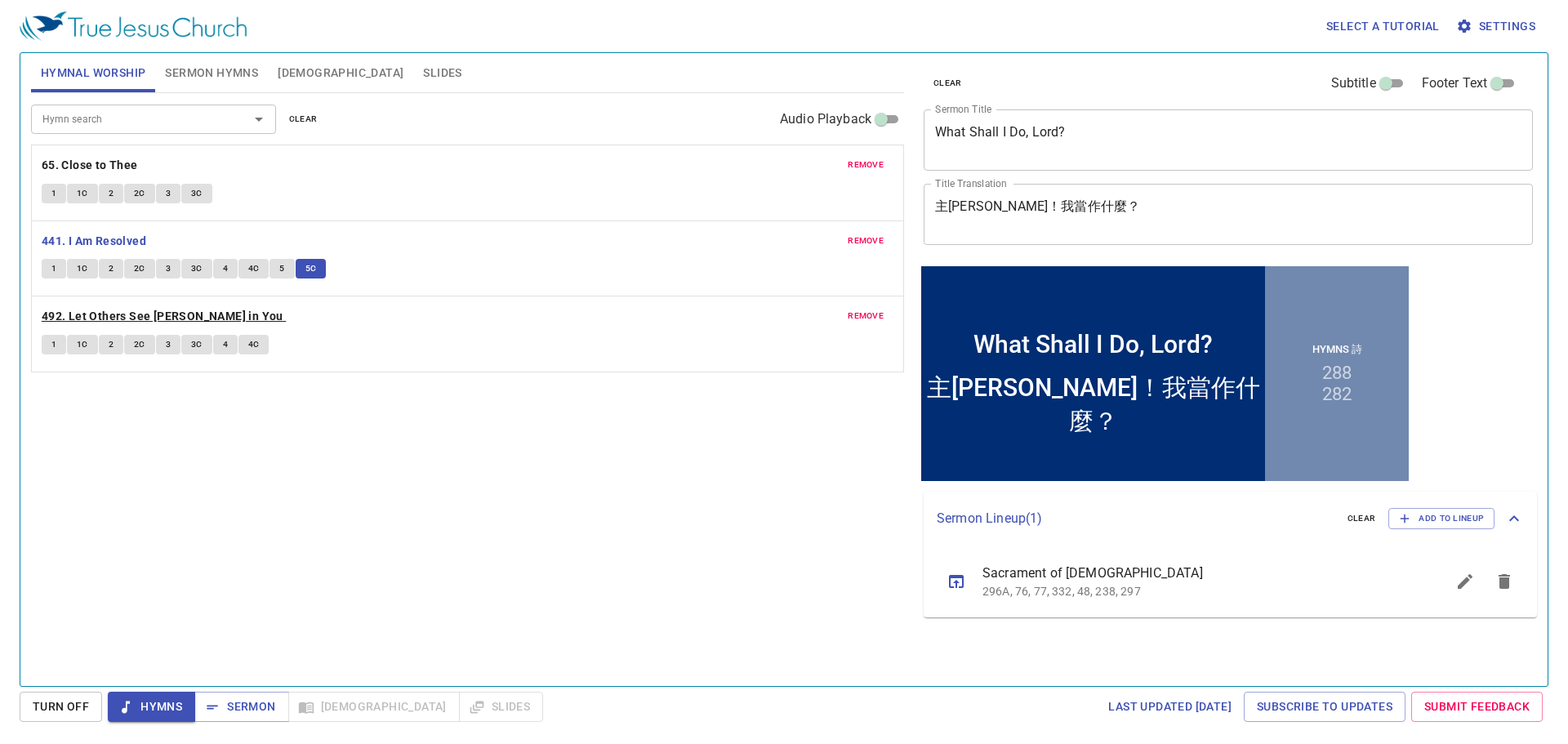
click at [131, 311] on b "492. Let Others See [PERSON_NAME] in You" at bounding box center [162, 316] width 242 height 21
click at [58, 346] on button "1" at bounding box center [53, 345] width 24 height 20
click at [81, 346] on span "1C" at bounding box center [83, 345] width 12 height 14
click at [113, 343] on span "2" at bounding box center [110, 345] width 4 height 14
click at [139, 343] on span "2C" at bounding box center [139, 345] width 12 height 14
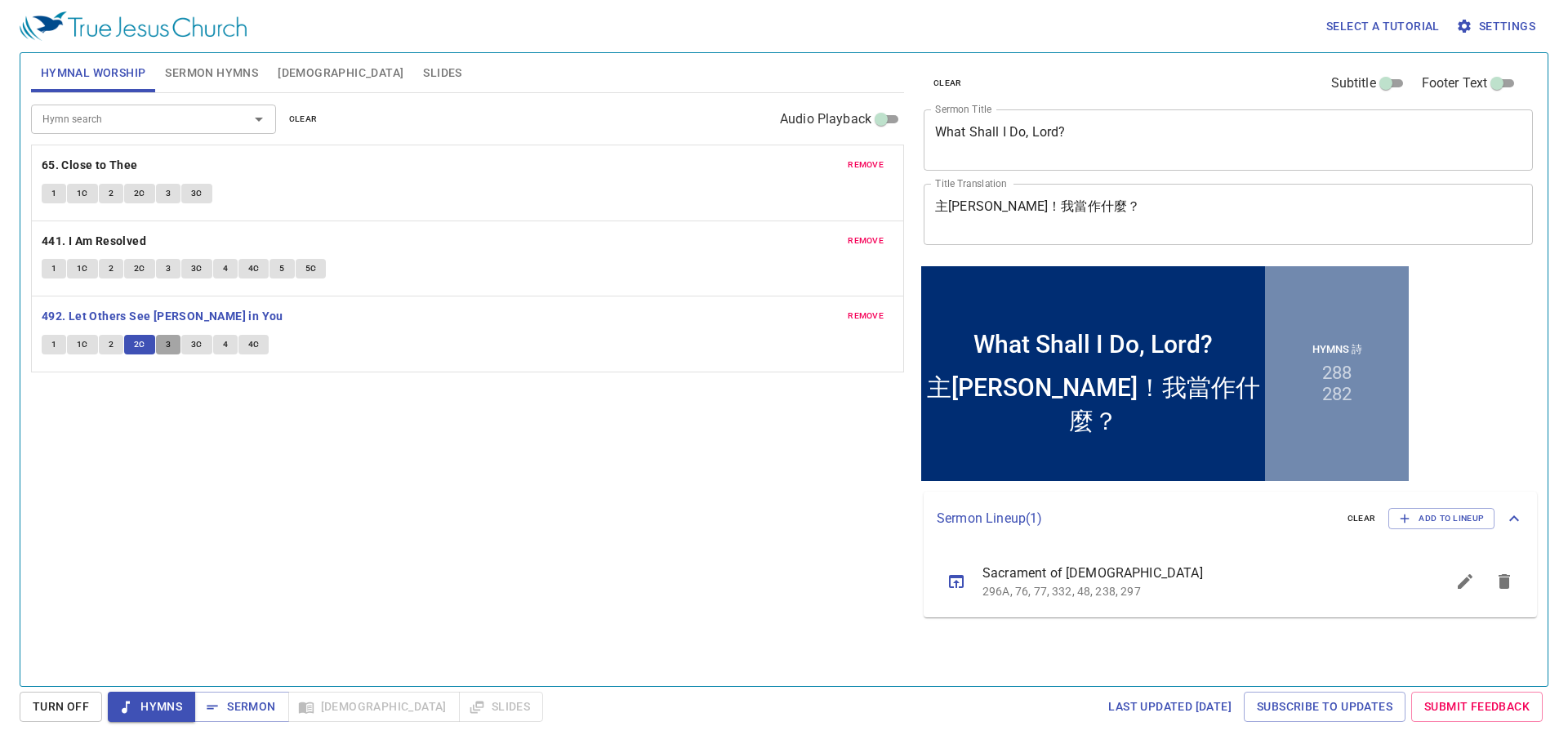
click at [166, 346] on span "3" at bounding box center [168, 345] width 4 height 14
click at [199, 346] on span "3C" at bounding box center [197, 345] width 12 height 14
click at [230, 340] on button "4" at bounding box center [225, 345] width 24 height 20
